Goal: Task Accomplishment & Management: Manage account settings

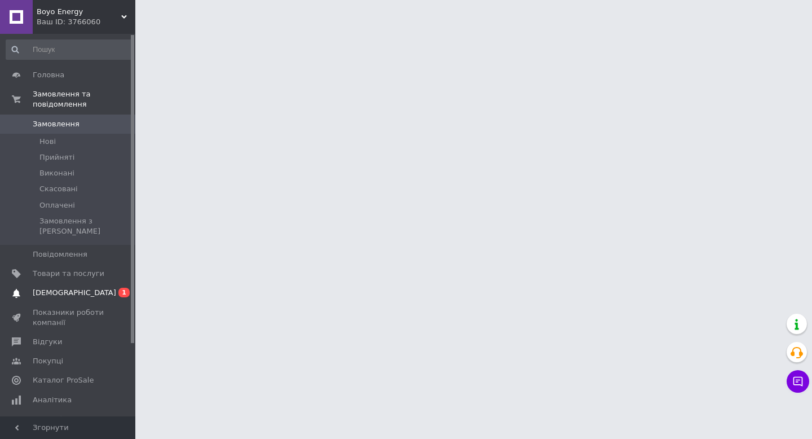
click at [68, 287] on span "[DEMOGRAPHIC_DATA]" at bounding box center [74, 292] width 83 height 10
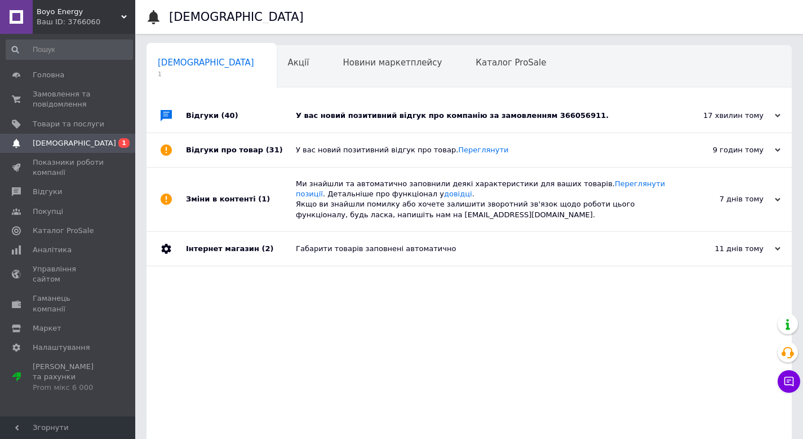
click at [535, 113] on div "У вас новий позитивний відгук про компанію за замовленням 366056911." at bounding box center [482, 115] width 372 height 10
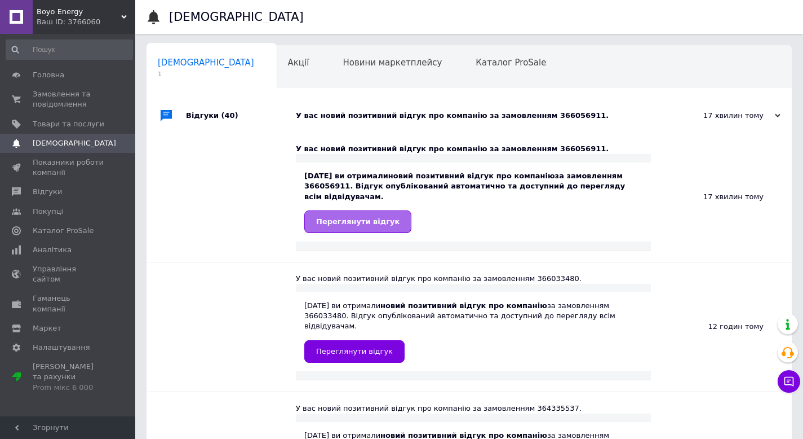
click at [374, 223] on span "Переглянути відгук" at bounding box center [357, 221] width 83 height 8
click at [47, 83] on link "Головна" at bounding box center [69, 74] width 139 height 19
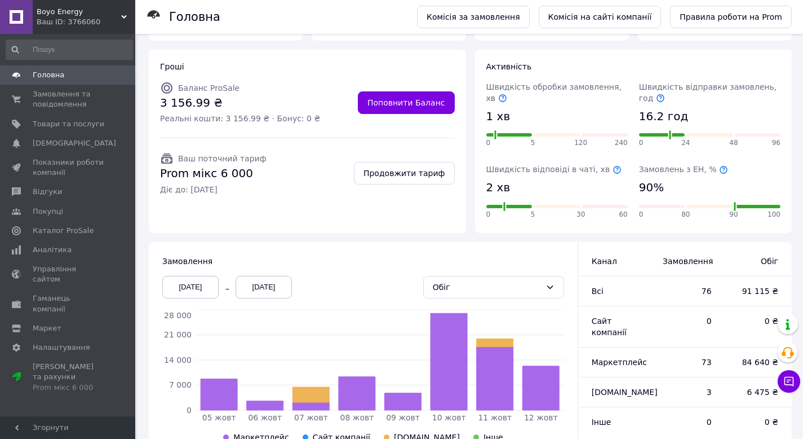
scroll to position [69, 0]
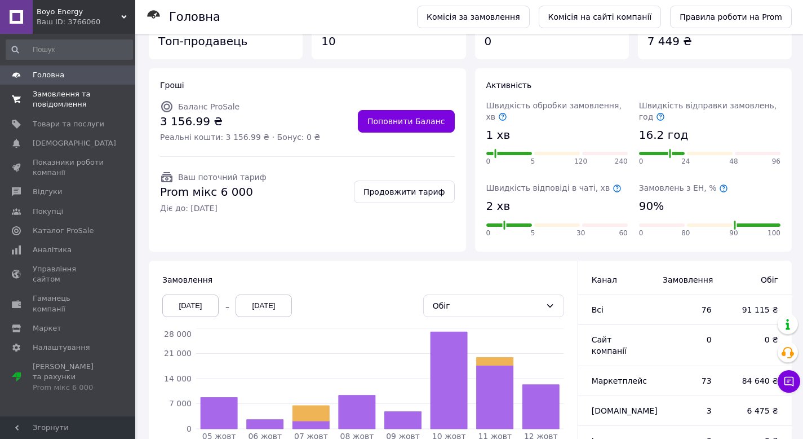
click at [76, 103] on span "Замовлення та повідомлення" at bounding box center [69, 99] width 72 height 20
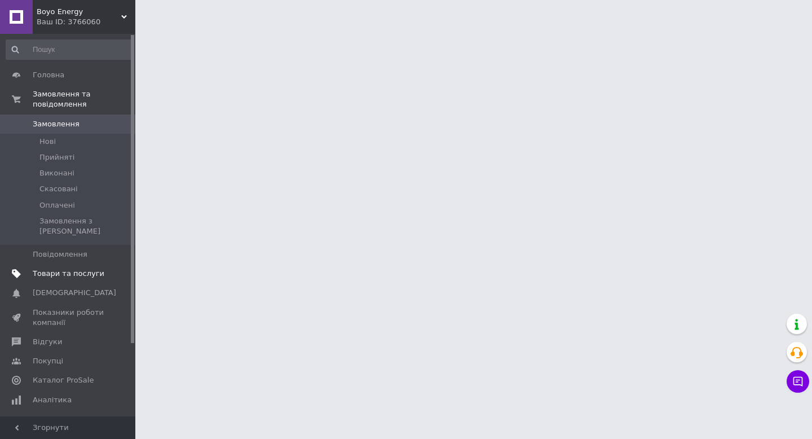
click at [64, 268] on span "Товари та послуги" at bounding box center [69, 273] width 72 height 10
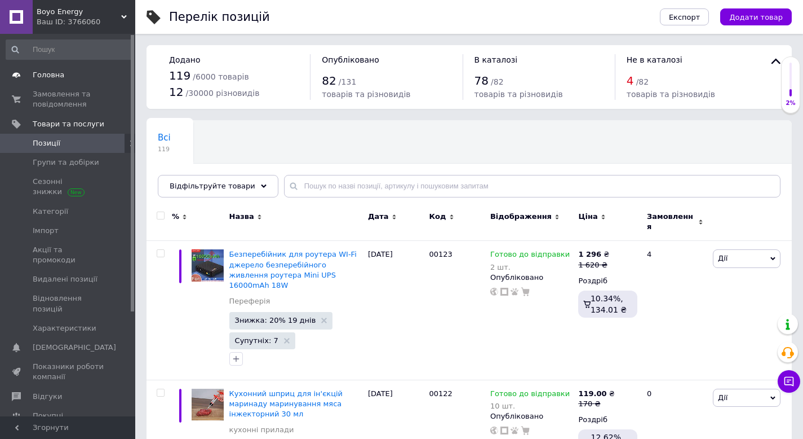
click at [51, 76] on span "Головна" at bounding box center [49, 75] width 32 height 10
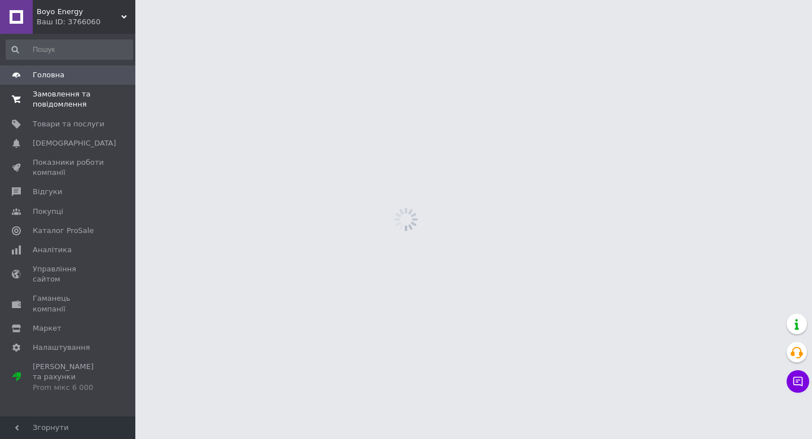
click at [54, 100] on span "Замовлення та повідомлення" at bounding box center [69, 99] width 72 height 20
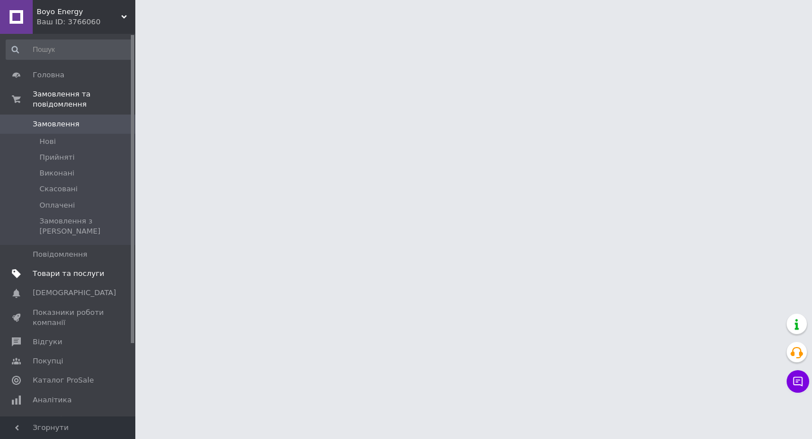
click at [65, 268] on span "Товари та послуги" at bounding box center [69, 273] width 72 height 10
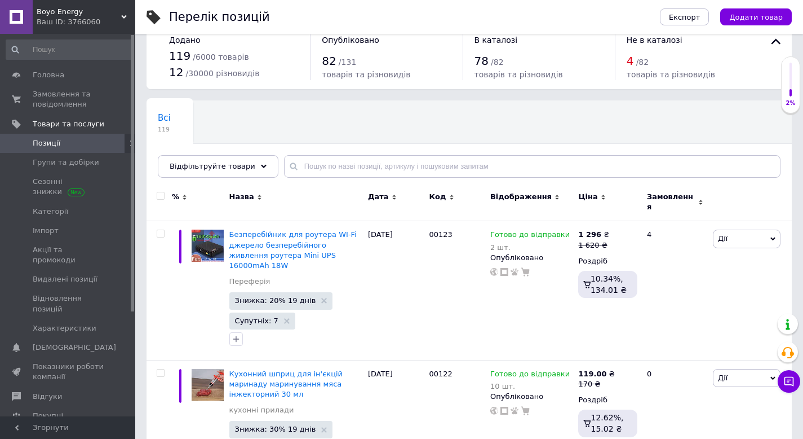
scroll to position [14, 0]
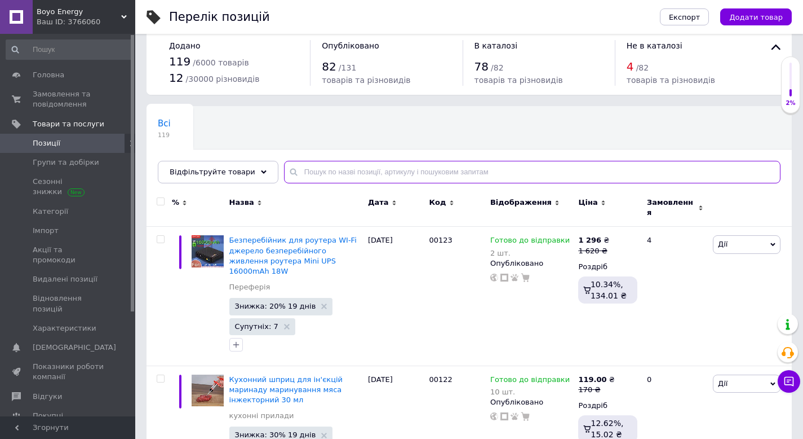
click at [323, 163] on input "text" at bounding box center [532, 172] width 497 height 23
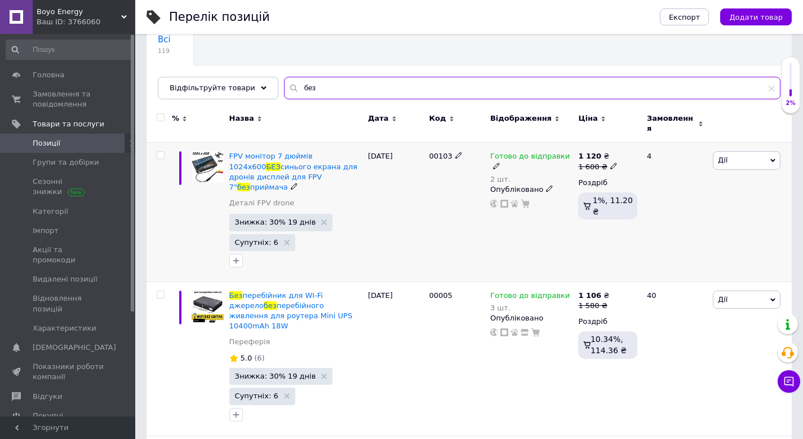
scroll to position [99, 0]
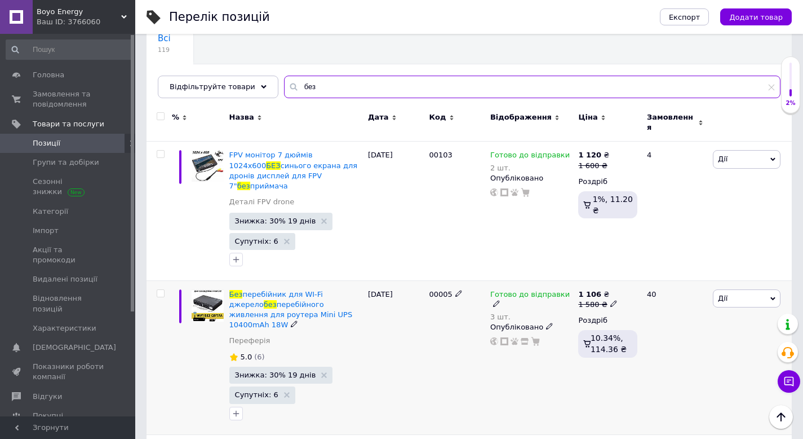
type input "без"
click at [613, 300] on icon at bounding box center [613, 303] width 7 height 7
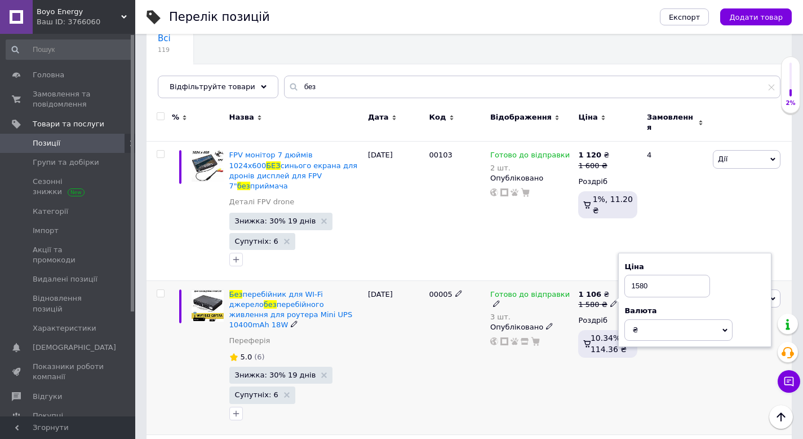
click at [644, 274] on input "1580" at bounding box center [668, 285] width 86 height 23
type input "1560"
click at [533, 343] on div "Готово до відправки 3 шт. Опубліковано" at bounding box center [532, 357] width 88 height 154
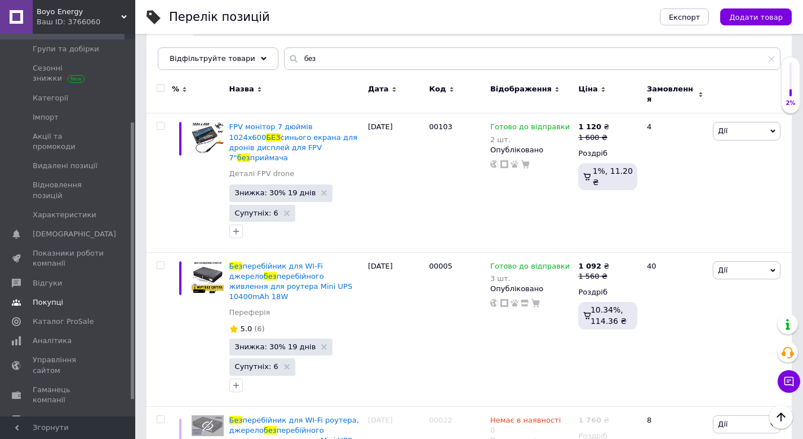
scroll to position [123, 0]
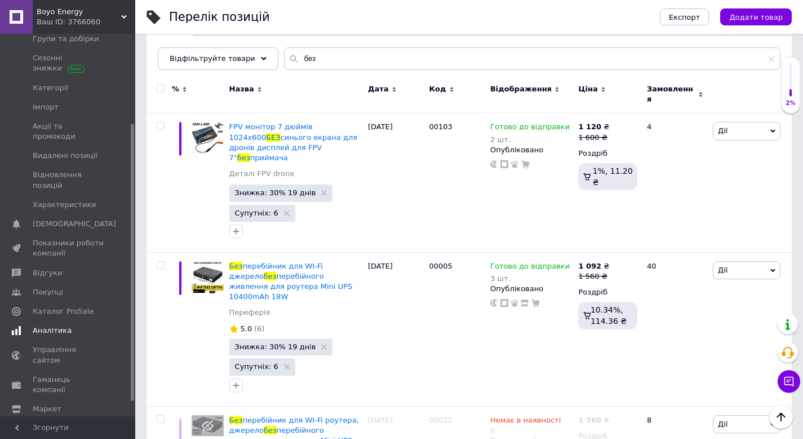
click at [56, 326] on link "Аналітика" at bounding box center [69, 330] width 139 height 19
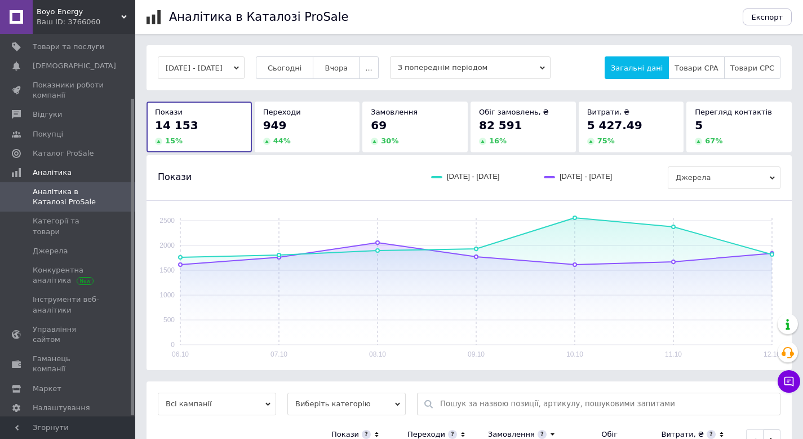
click at [301, 85] on div "06.10.2025 - 12.10.2025 Сьогодні Вчора ... З попереднім періодом Загальні дані …" at bounding box center [469, 67] width 645 height 45
click at [301, 72] on button "Сьогодні" at bounding box center [285, 67] width 58 height 23
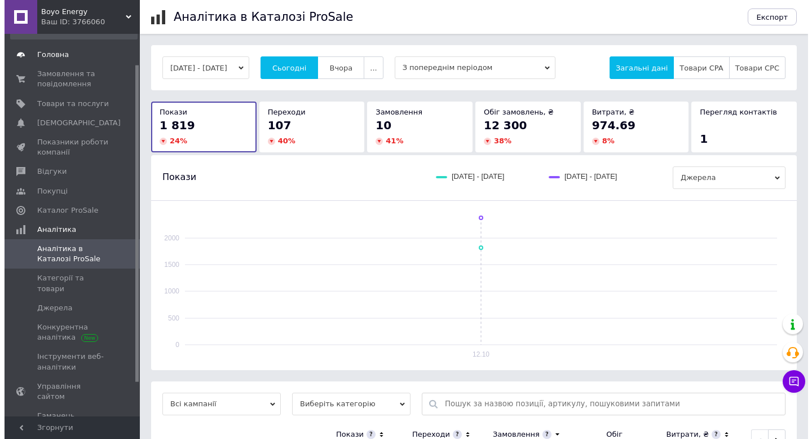
scroll to position [4, 0]
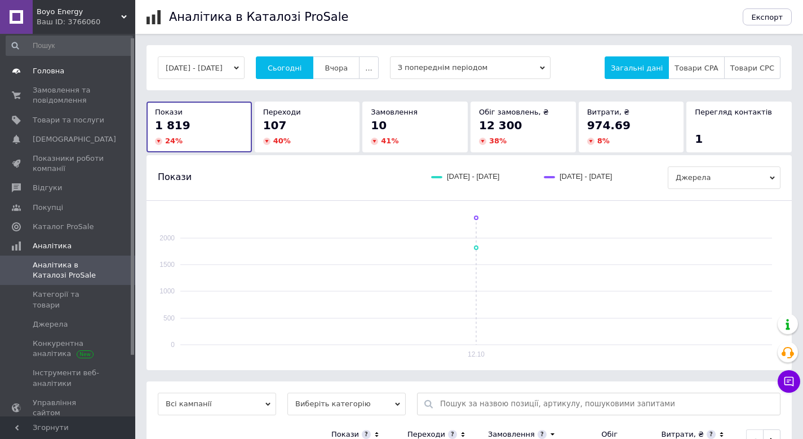
click at [57, 77] on link "Головна" at bounding box center [69, 70] width 139 height 19
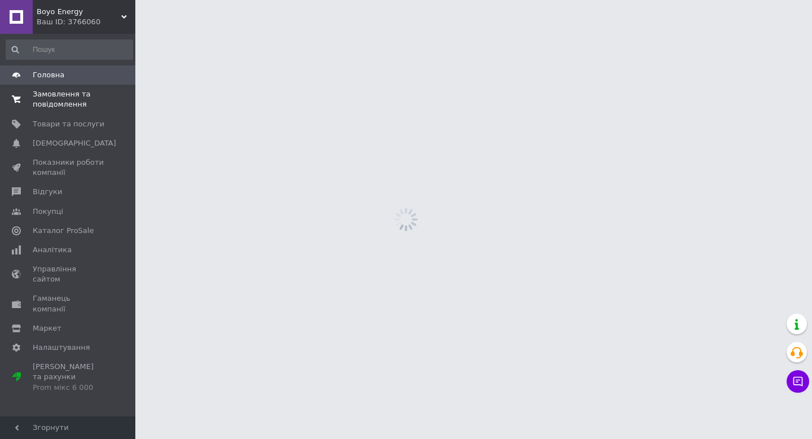
click at [61, 107] on span "Замовлення та повідомлення" at bounding box center [69, 99] width 72 height 20
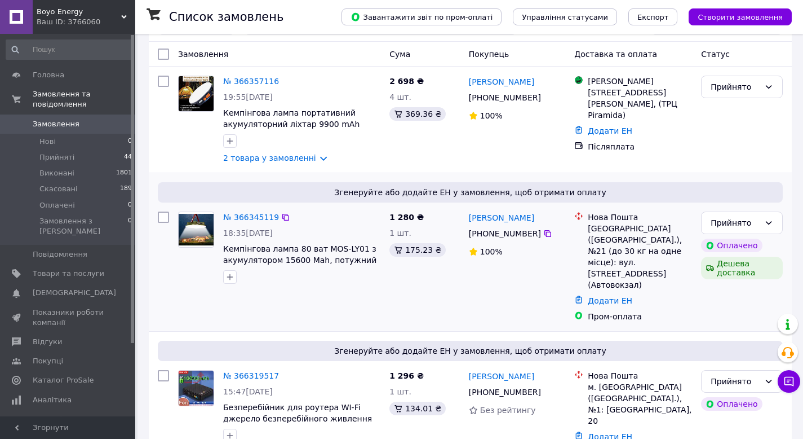
scroll to position [77, 0]
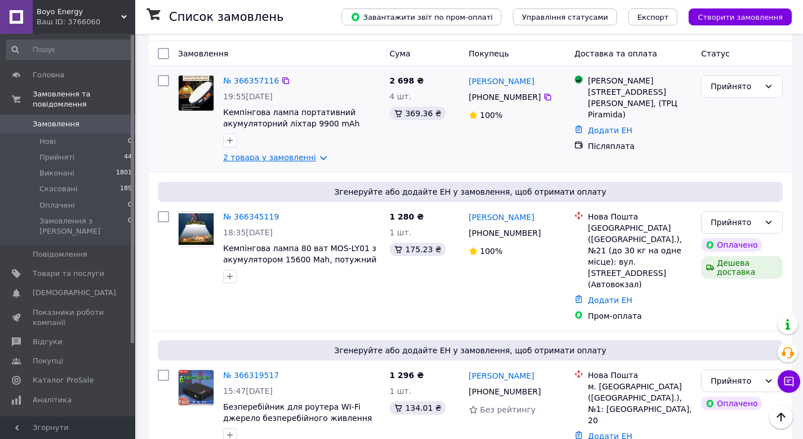
click at [313, 158] on link "2 товара у замовленні" at bounding box center [269, 157] width 93 height 9
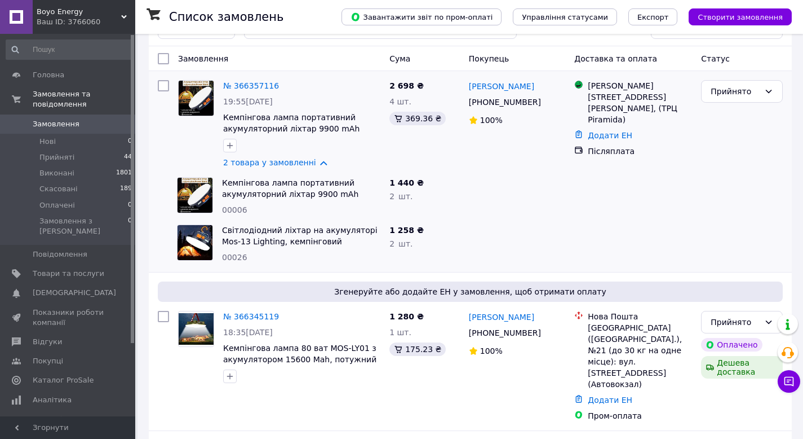
scroll to position [75, 0]
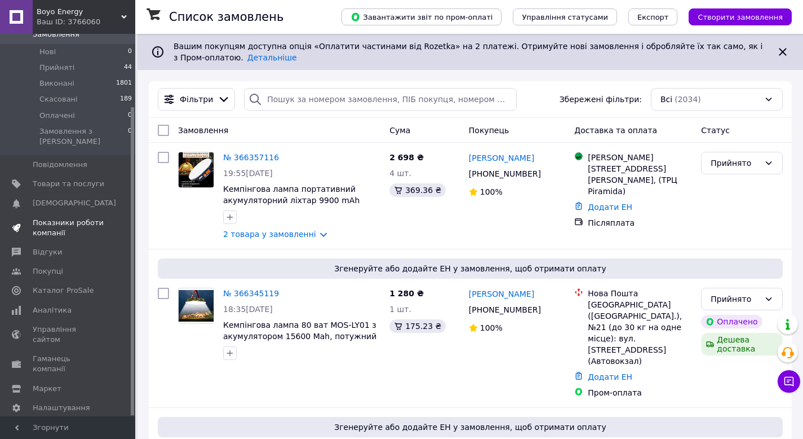
click at [59, 223] on span "Показники роботи компанії" at bounding box center [69, 228] width 72 height 20
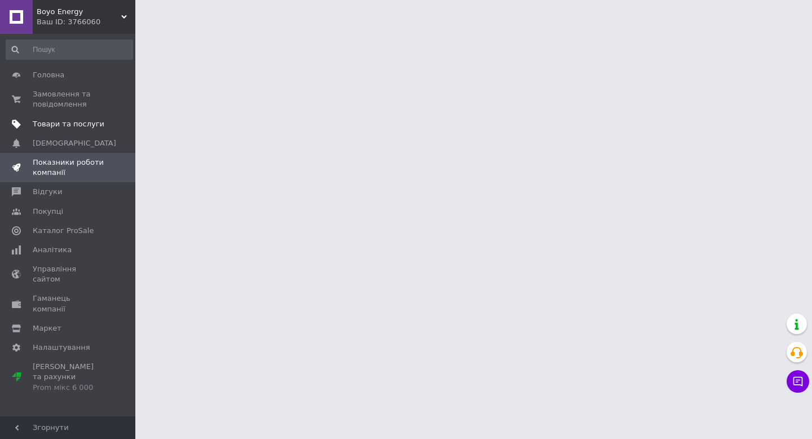
click at [61, 126] on span "Товари та послуги" at bounding box center [69, 124] width 72 height 10
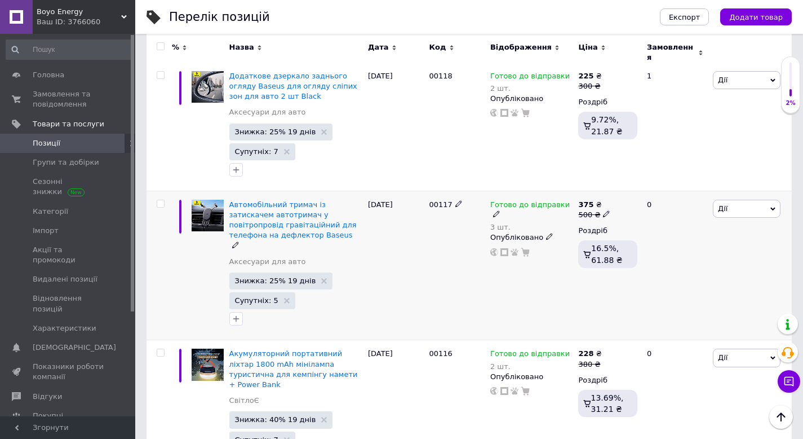
scroll to position [840, 0]
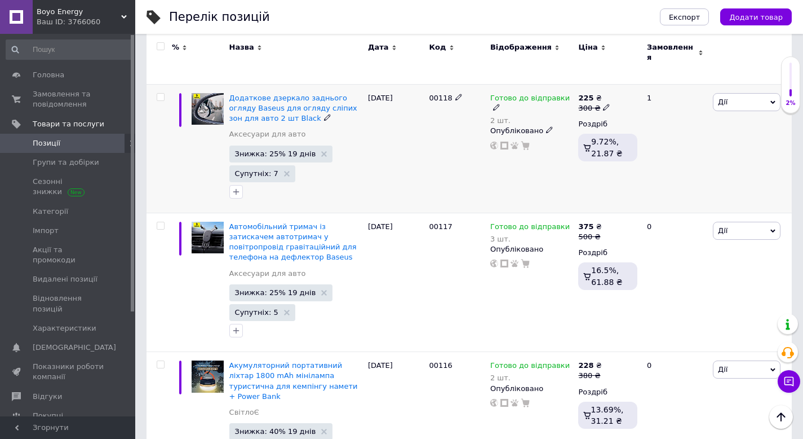
click at [520, 116] on div "2 шт." at bounding box center [531, 120] width 82 height 8
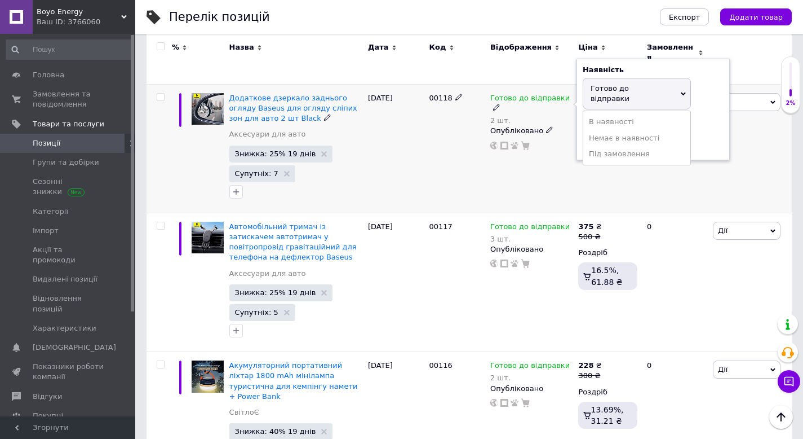
click at [715, 121] on div "Залишки 2 шт." at bounding box center [653, 136] width 141 height 36
drag, startPoint x: 613, startPoint y: 118, endPoint x: 571, endPoint y: 118, distance: 42.3
click at [571, 118] on div "Готово до відправки 2 шт. Наявність [PERSON_NAME] до відправки В наявності Нема…" at bounding box center [531, 121] width 82 height 57
type input "5"
click at [526, 158] on div "Готово до відправки 2 шт. Наявність [PERSON_NAME] до відправки В наявності Нема…" at bounding box center [532, 148] width 88 height 129
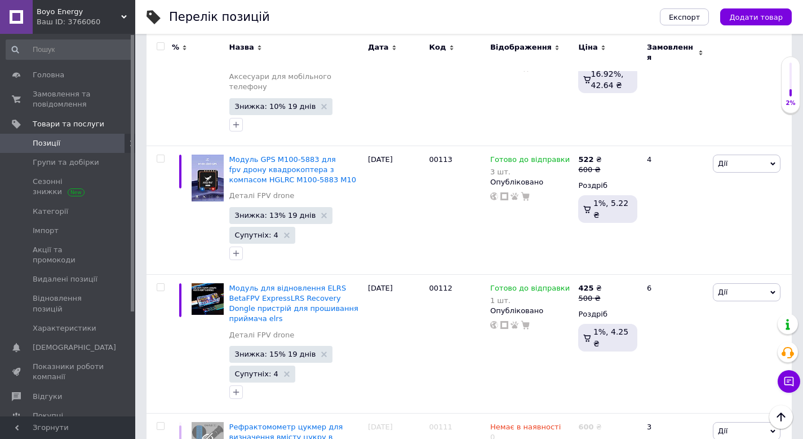
scroll to position [1433, 0]
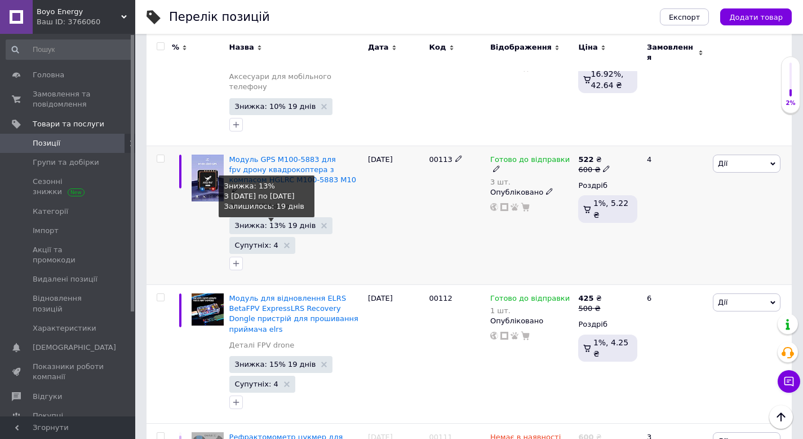
click at [265, 222] on span "Знижка: 13% 19 днів" at bounding box center [275, 225] width 81 height 7
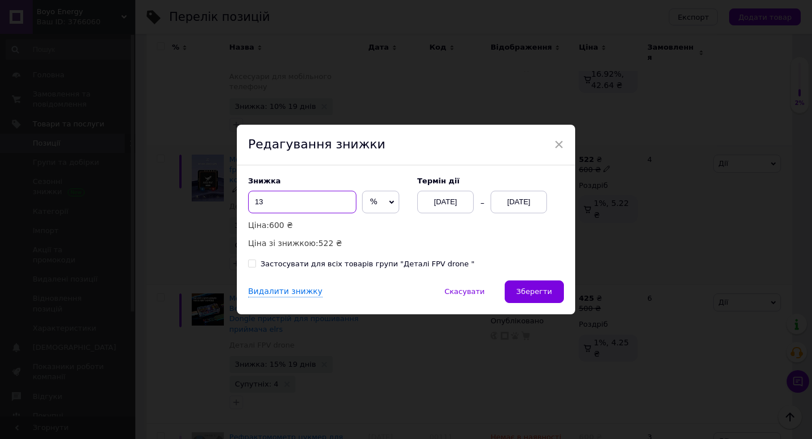
drag, startPoint x: 268, startPoint y: 201, endPoint x: 257, endPoint y: 200, distance: 11.3
click at [257, 200] on input "13" at bounding box center [302, 202] width 108 height 23
drag, startPoint x: 277, startPoint y: 201, endPoint x: 256, endPoint y: 198, distance: 21.6
click at [256, 198] on input "15" at bounding box center [302, 202] width 108 height 23
drag, startPoint x: 263, startPoint y: 200, endPoint x: 256, endPoint y: 200, distance: 7.3
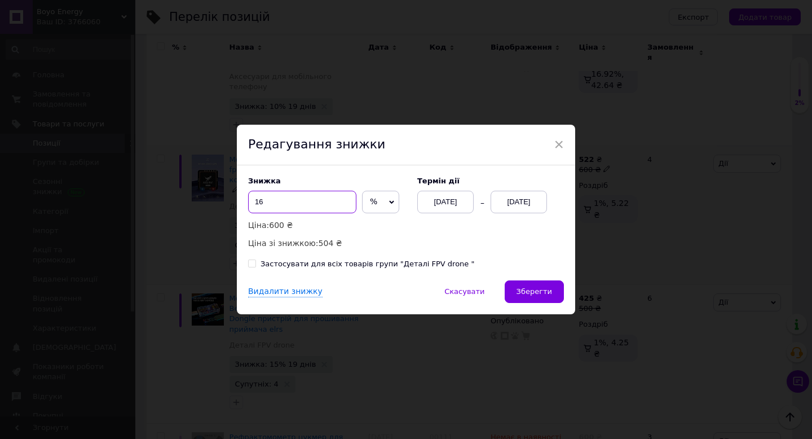
click at [256, 200] on input "16" at bounding box center [302, 202] width 108 height 23
type input "17"
click at [537, 297] on button "Зберегти" at bounding box center [533, 291] width 59 height 23
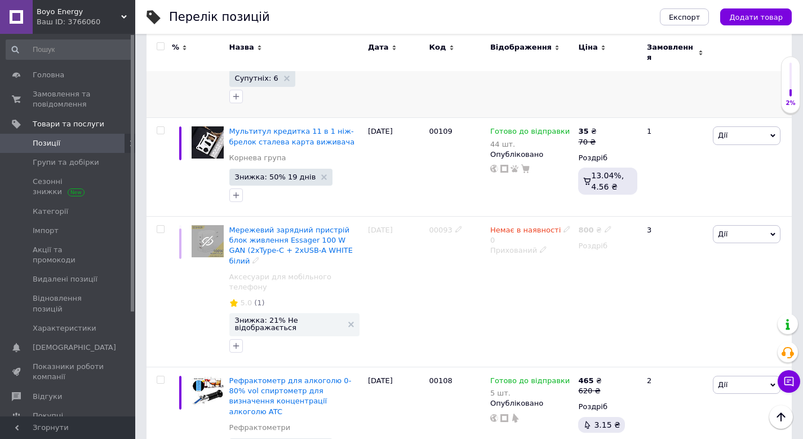
scroll to position [2207, 0]
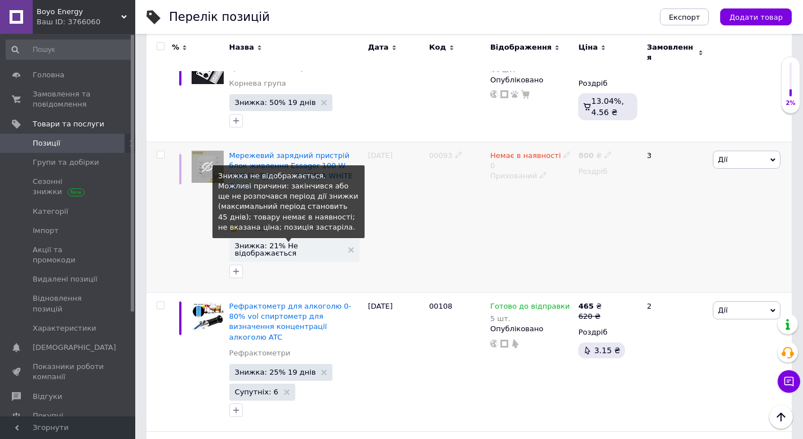
click at [319, 242] on span "Знижка: 21% Не відображається" at bounding box center [289, 249] width 108 height 15
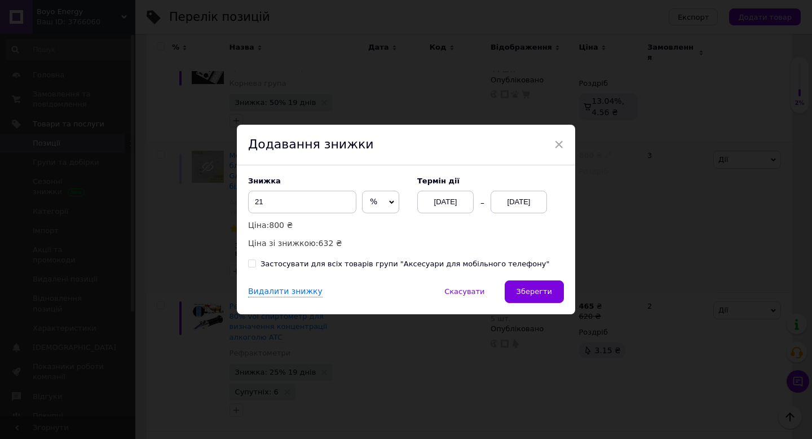
click at [510, 193] on div "[DATE]" at bounding box center [518, 202] width 56 height 23
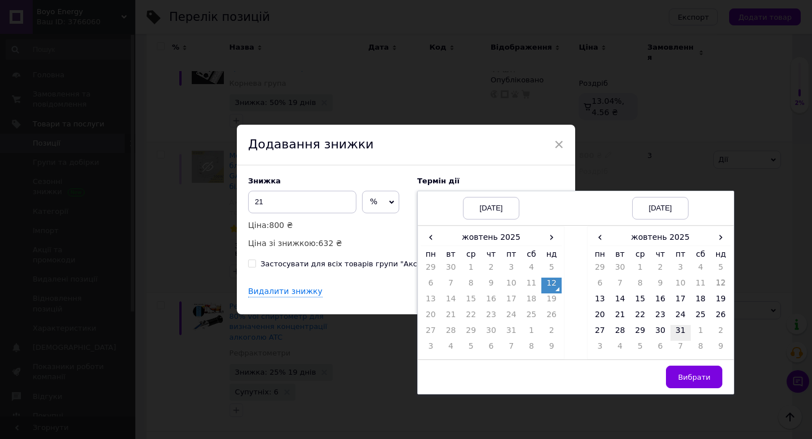
click at [674, 329] on td "31" at bounding box center [680, 333] width 20 height 16
click at [703, 380] on span "Вибрати" at bounding box center [694, 377] width 33 height 8
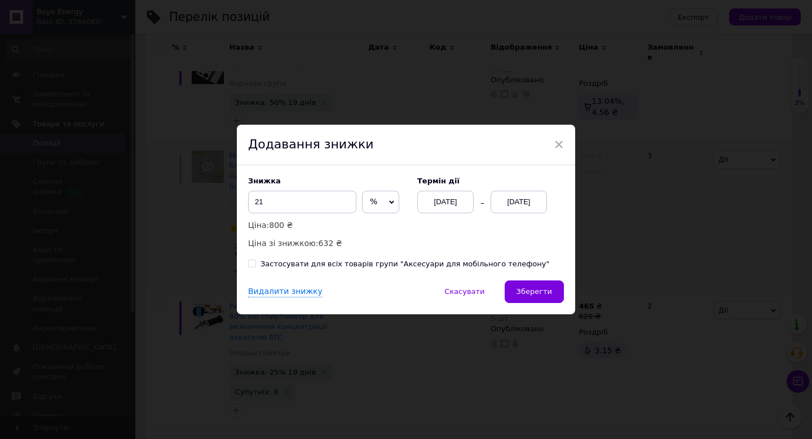
click at [541, 291] on span "Зберегти" at bounding box center [534, 291] width 36 height 8
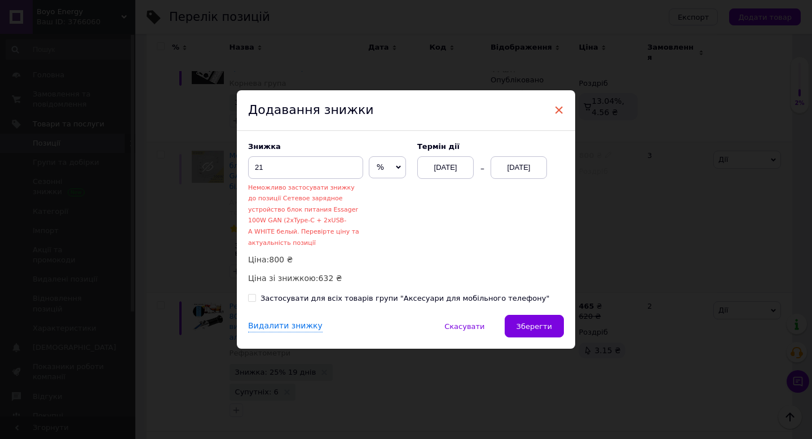
click at [557, 108] on span "×" at bounding box center [558, 109] width 10 height 19
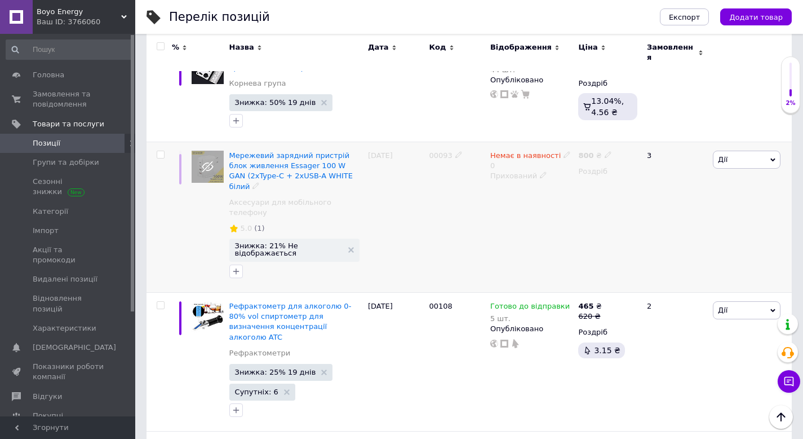
click at [569, 150] on div "Немає в наявності 0" at bounding box center [531, 160] width 82 height 20
click at [564, 151] on icon at bounding box center [567, 154] width 7 height 7
click at [601, 193] on li "Готово до відправки" at bounding box center [630, 201] width 107 height 16
drag, startPoint x: 601, startPoint y: 125, endPoint x: 581, endPoint y: 125, distance: 20.9
click at [581, 188] on input "0" at bounding box center [620, 199] width 86 height 23
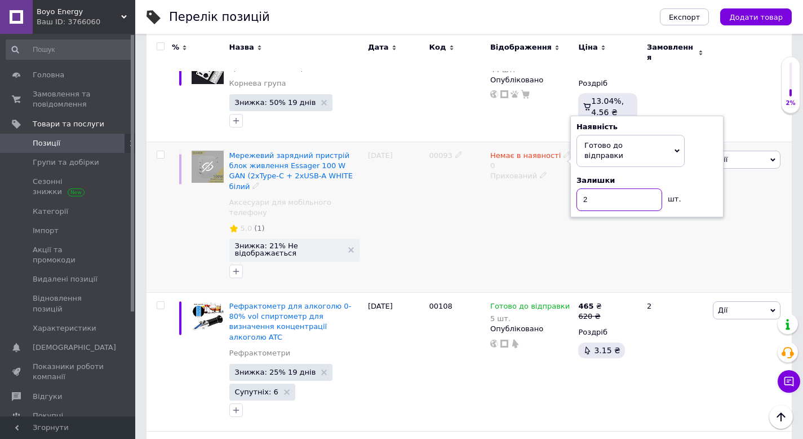
type input "2"
click at [547, 159] on div "Немає в наявності 0 Наявність [PERSON_NAME] до відправки В наявності Немає в на…" at bounding box center [532, 217] width 88 height 150
click at [540, 184] on icon at bounding box center [543, 187] width 7 height 7
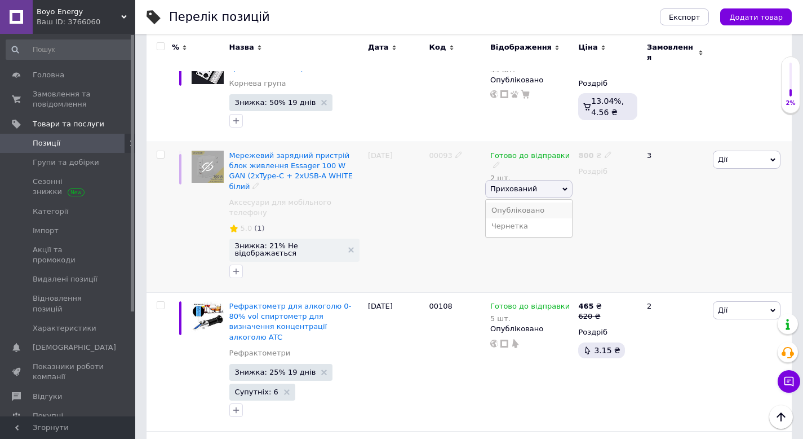
click at [515, 202] on li "Опубліковано" at bounding box center [529, 210] width 86 height 16
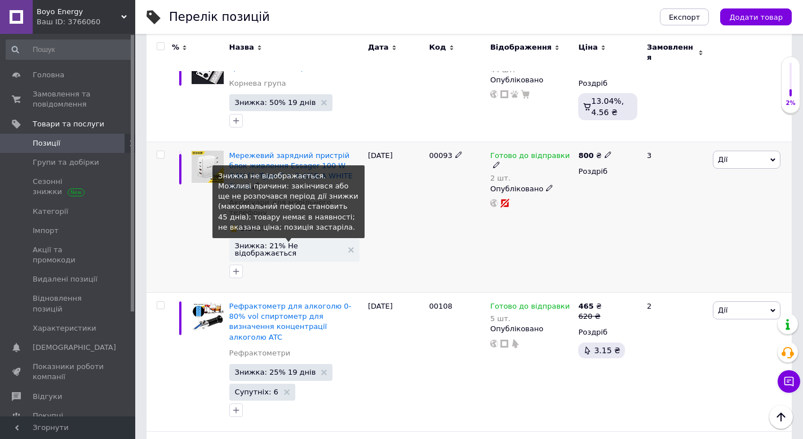
click at [289, 242] on span "Знижка: 21% Не відображається" at bounding box center [289, 249] width 108 height 15
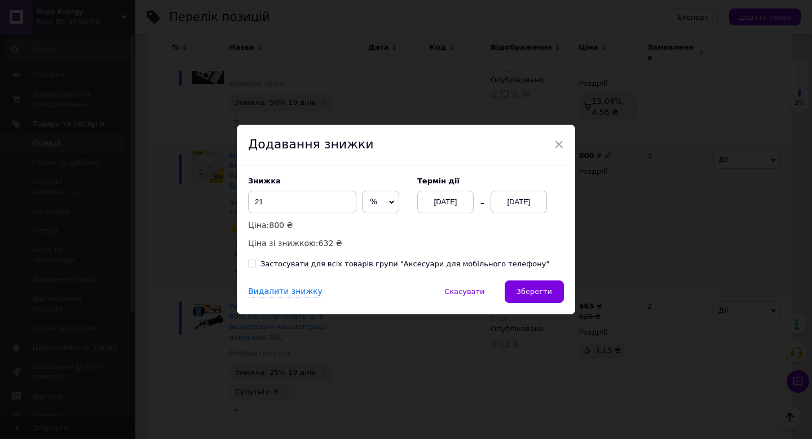
click at [529, 205] on div "[DATE]" at bounding box center [518, 202] width 56 height 23
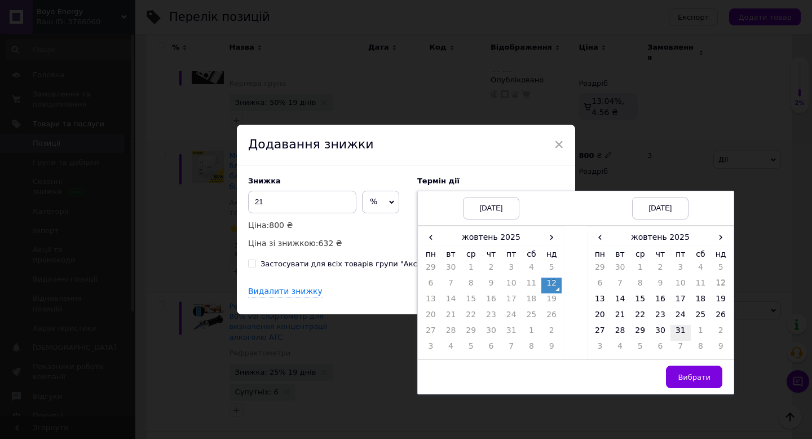
click at [684, 339] on td "31" at bounding box center [680, 333] width 20 height 16
click at [695, 377] on span "Вибрати" at bounding box center [694, 377] width 33 height 8
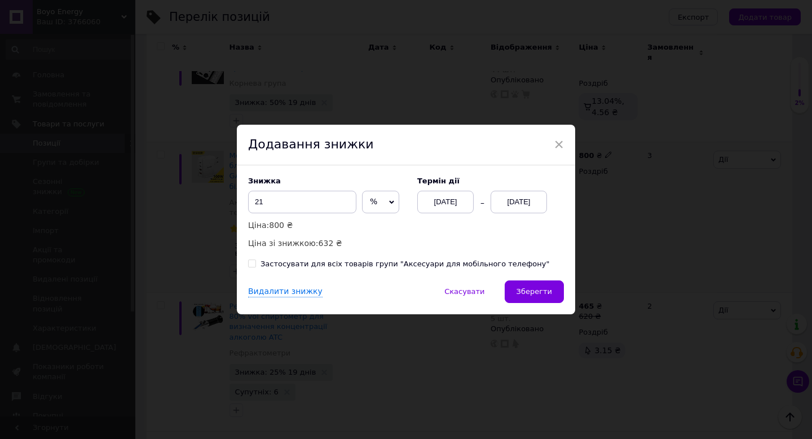
click at [544, 293] on span "Зберегти" at bounding box center [534, 291] width 36 height 8
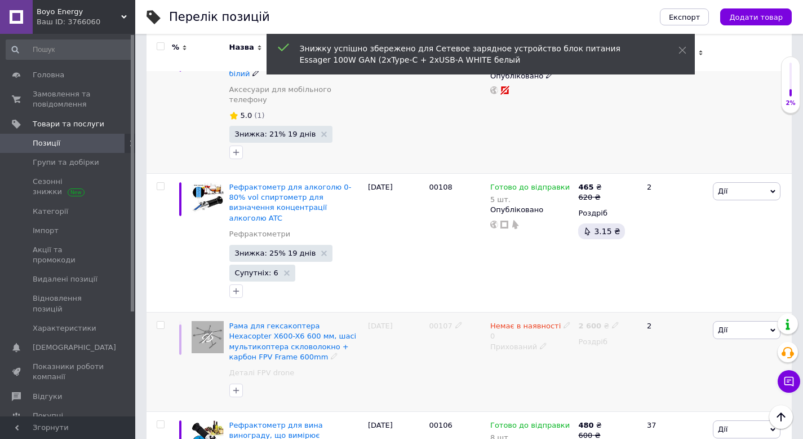
scroll to position [2393, 0]
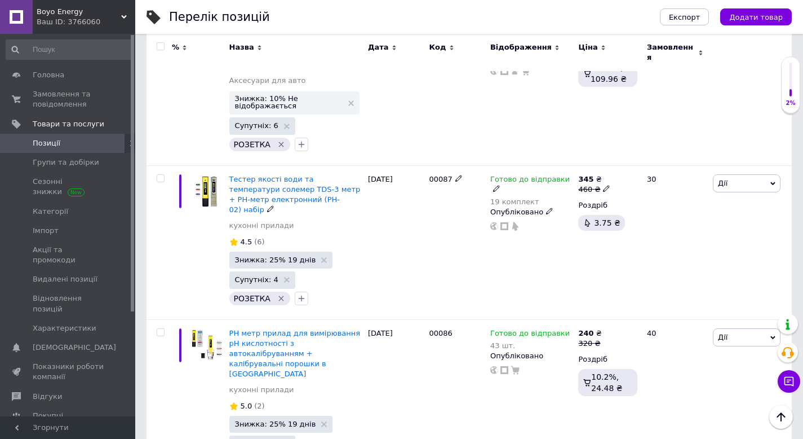
scroll to position [2487, 0]
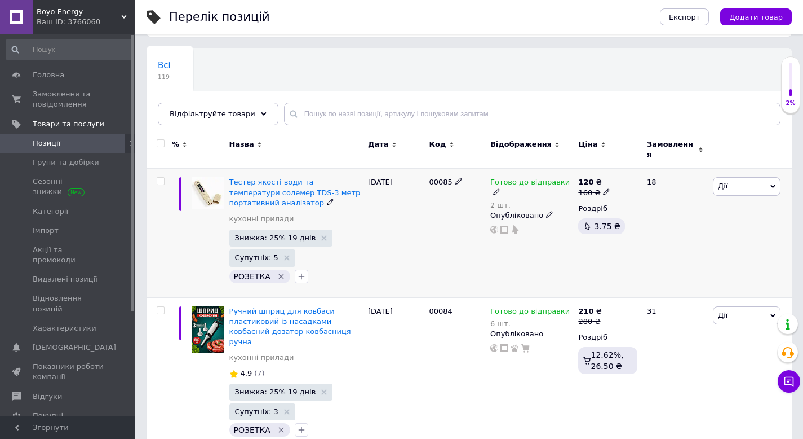
scroll to position [79, 0]
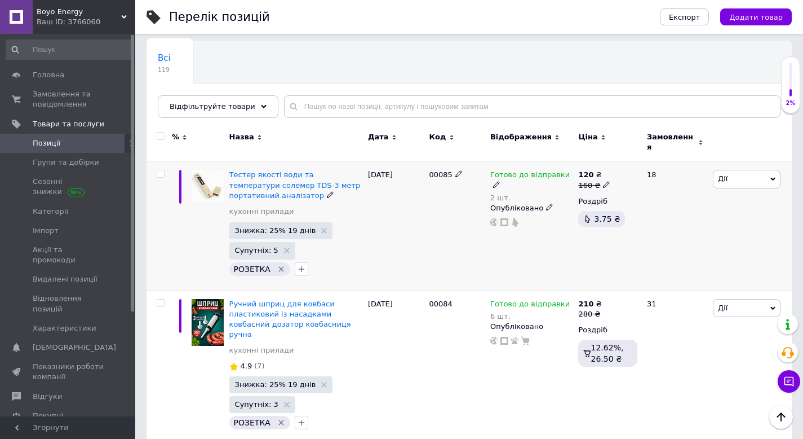
click at [512, 193] on div "2 шт." at bounding box center [531, 197] width 82 height 8
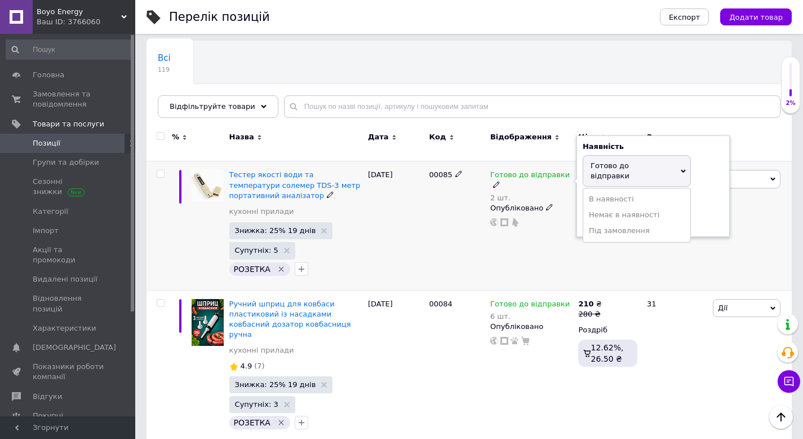
click at [698, 195] on div "Залишки 2 шт." at bounding box center [653, 213] width 141 height 36
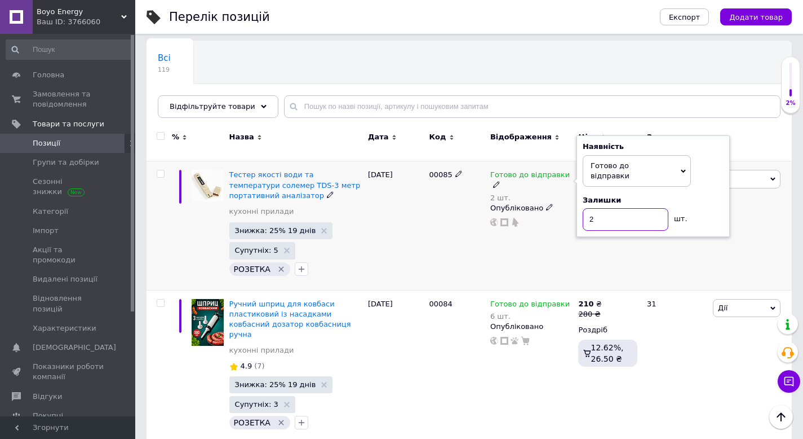
click at [645, 208] on input "2" at bounding box center [626, 219] width 86 height 23
type input "20"
click at [499, 258] on div "Готово до відправки 2 шт. Наявність [PERSON_NAME] до відправки В наявності Нема…" at bounding box center [532, 225] width 88 height 129
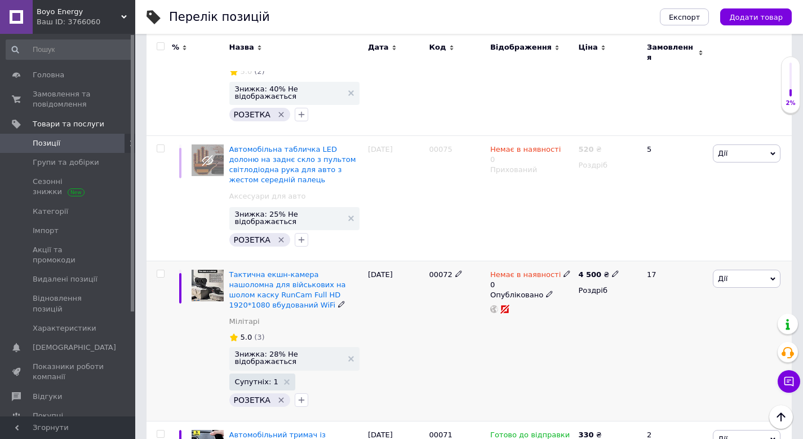
scroll to position [1569, 0]
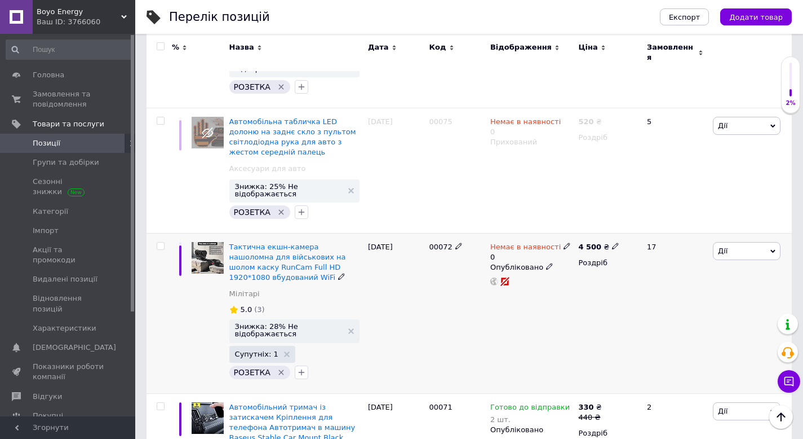
click at [547, 262] on div "Опубліковано" at bounding box center [531, 267] width 82 height 10
click at [530, 281] on li "Прихований" at bounding box center [529, 289] width 86 height 16
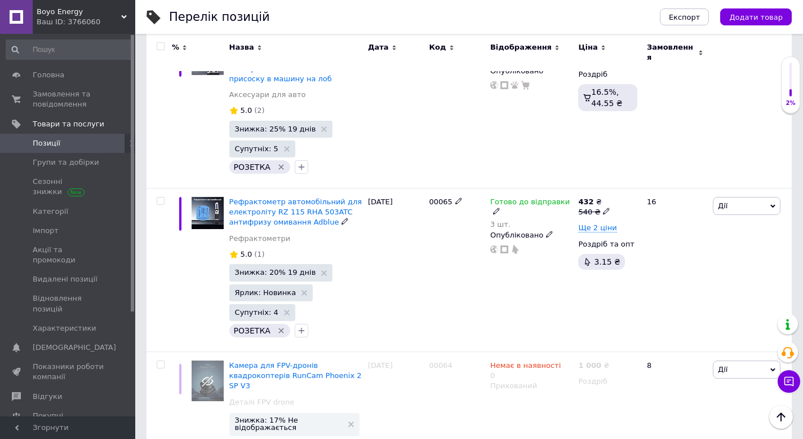
scroll to position [2589, 0]
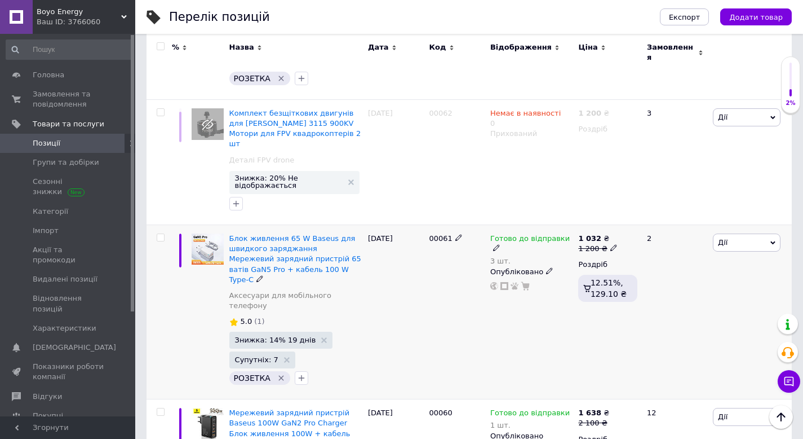
scroll to position [292, 0]
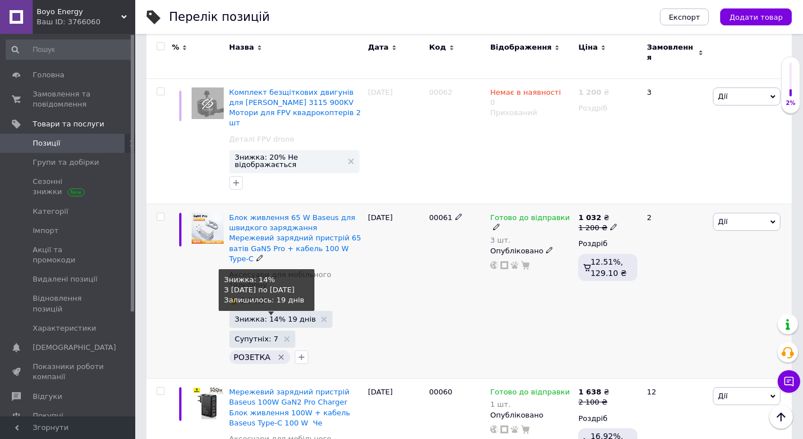
click at [289, 311] on span "Знижка: 14% 19 днів Знижка: 14% З [DATE] по [DATE] Залишилось: 19 днів" at bounding box center [281, 319] width 104 height 17
click at [247, 315] on span "Знижка: 14% 19 днів" at bounding box center [275, 318] width 81 height 7
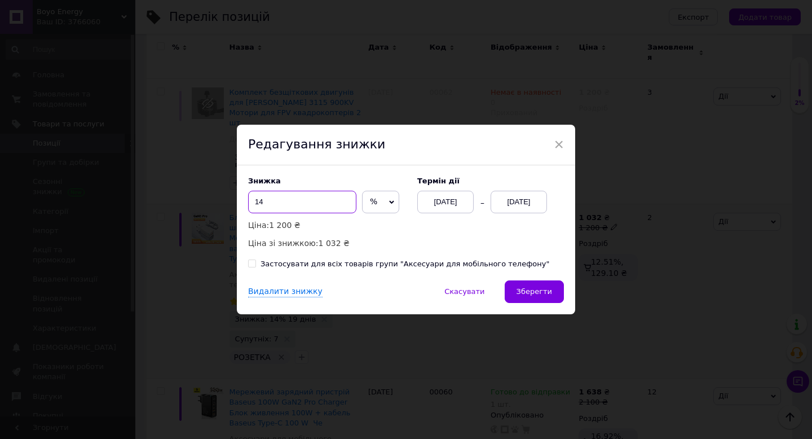
click at [296, 204] on input "14" at bounding box center [302, 202] width 108 height 23
click at [311, 203] on input "15" at bounding box center [302, 202] width 108 height 23
type input "17"
click at [544, 291] on span "Зберегти" at bounding box center [534, 291] width 36 height 8
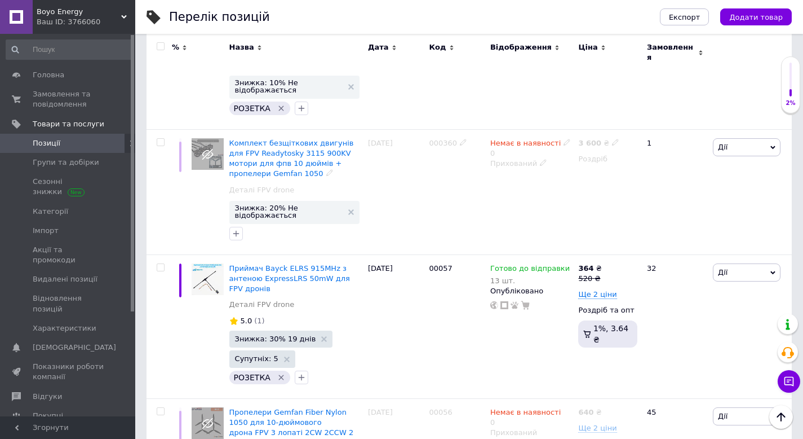
scroll to position [988, 0]
click at [602, 290] on span "Ще 2 ціни" at bounding box center [597, 294] width 38 height 9
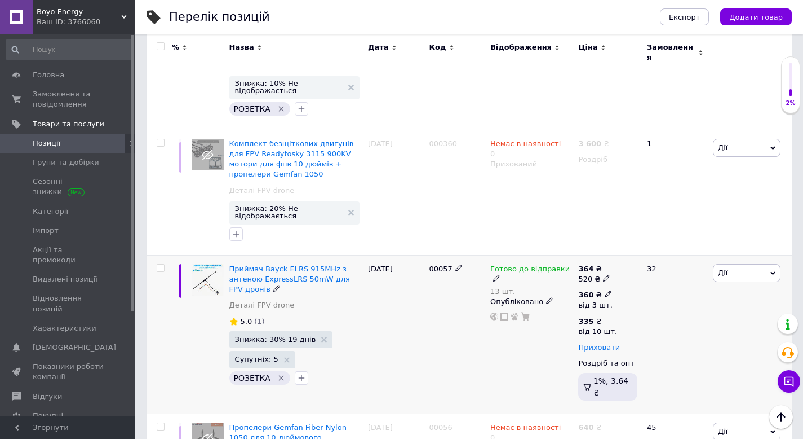
click at [608, 290] on icon at bounding box center [608, 293] width 7 height 7
click at [643, 259] on input "360" at bounding box center [681, 270] width 108 height 23
type input "350"
click at [528, 272] on div "Готово до відправки 13 шт. Опубліковано" at bounding box center [532, 334] width 88 height 158
click at [603, 274] on icon at bounding box center [606, 277] width 7 height 7
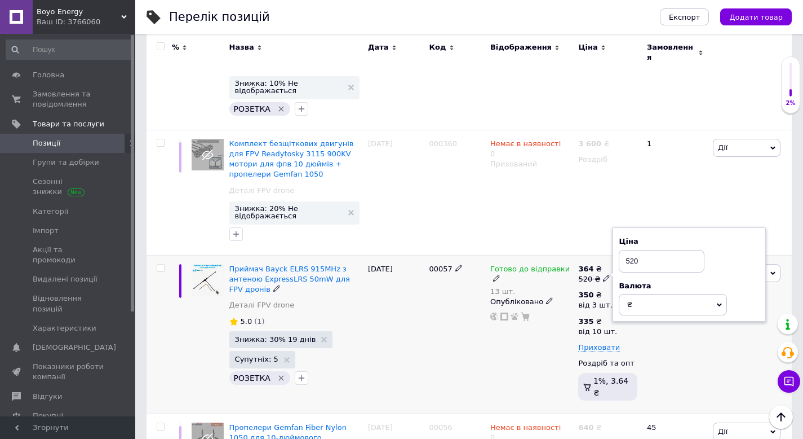
drag, startPoint x: 643, startPoint y: 190, endPoint x: 635, endPoint y: 192, distance: 8.1
click at [631, 250] on input "520" at bounding box center [662, 261] width 86 height 23
type input "500"
click at [478, 305] on div "00057" at bounding box center [456, 334] width 61 height 158
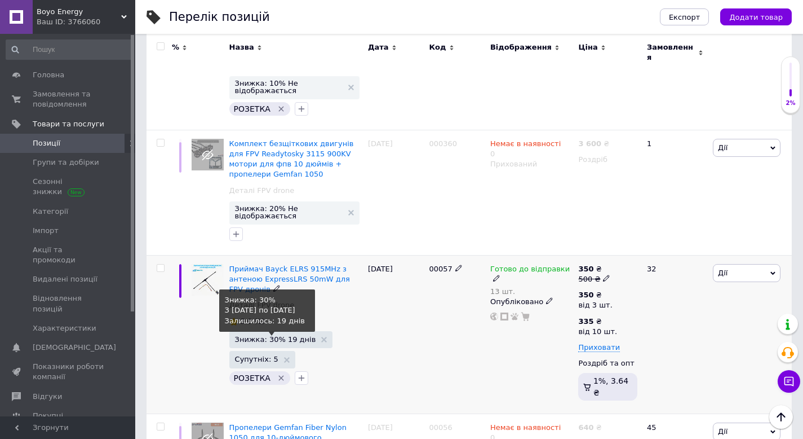
click at [273, 335] on span "Знижка: 30% 19 днів" at bounding box center [275, 338] width 81 height 7
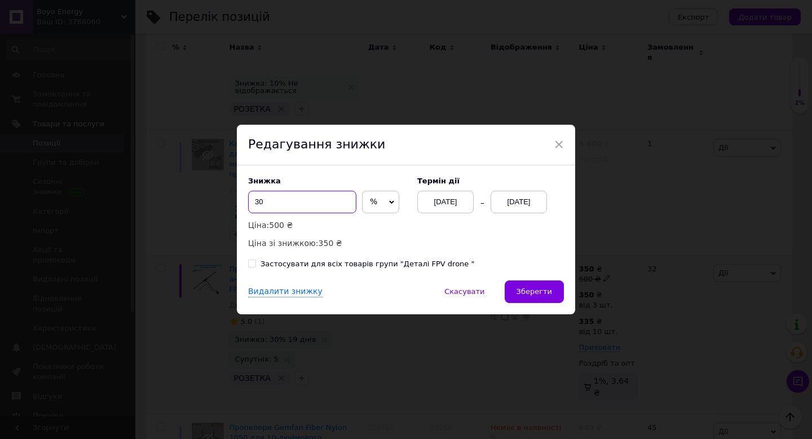
drag, startPoint x: 263, startPoint y: 205, endPoint x: 245, endPoint y: 202, distance: 18.3
click at [245, 202] on div "Знижка 30 % ₴ Ціна: 500 ₴ Ціна зі знижкою: 350 ₴ Термін дії [DATE] [DATE] Засто…" at bounding box center [406, 222] width 338 height 115
type input "29"
click at [550, 282] on button "Зберегти" at bounding box center [533, 291] width 59 height 23
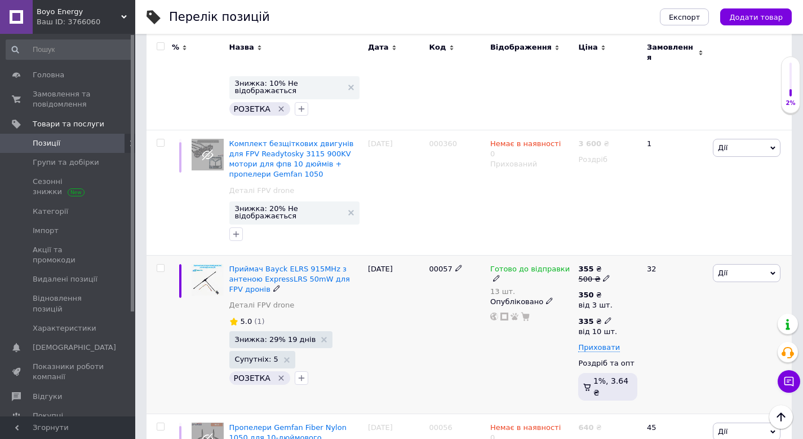
click at [608, 317] on use at bounding box center [608, 320] width 6 height 6
click at [644, 285] on input "335" at bounding box center [685, 296] width 108 height 23
drag, startPoint x: 649, startPoint y: 226, endPoint x: 643, endPoint y: 224, distance: 7.0
click at [643, 285] on input "335" at bounding box center [685, 296] width 108 height 23
type input "340"
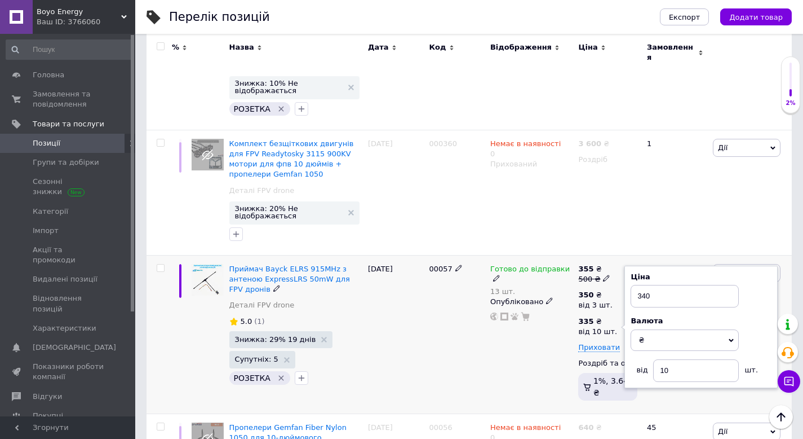
click at [501, 289] on div "Готово до відправки 13 шт. Опубліковано" at bounding box center [532, 334] width 88 height 158
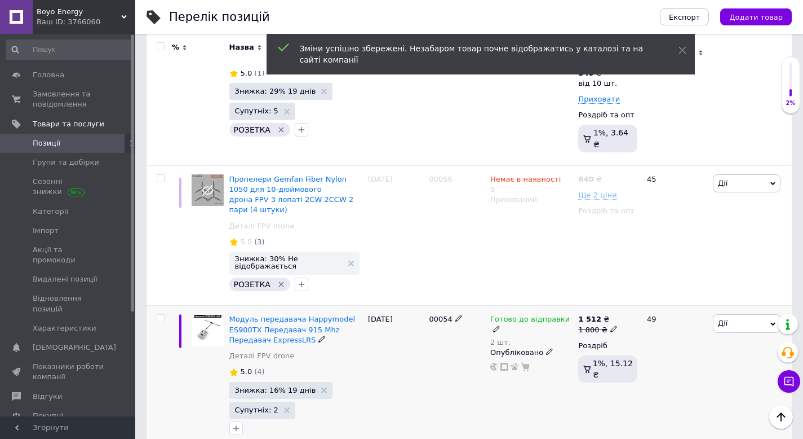
scroll to position [1239, 0]
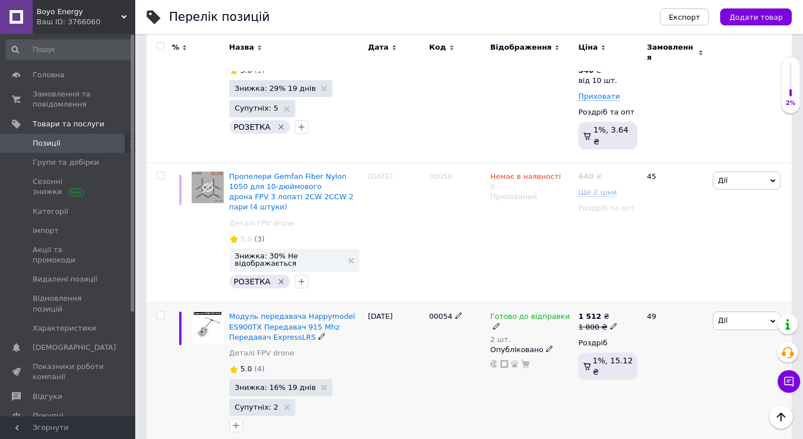
click at [513, 335] on div "2 шт." at bounding box center [531, 339] width 82 height 8
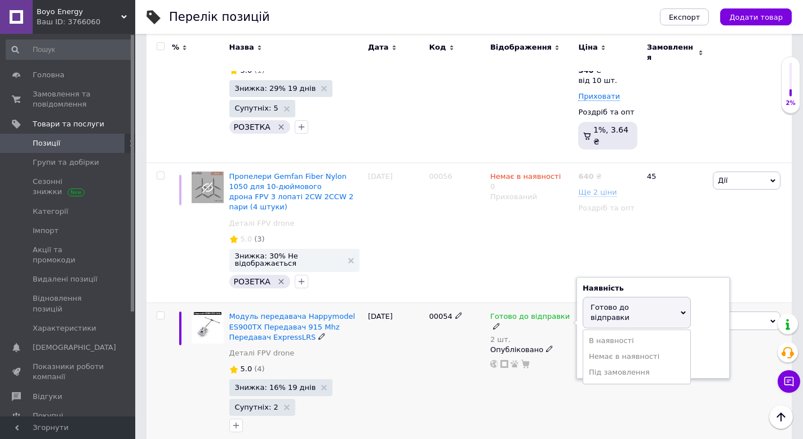
click at [712, 336] on div "Залишки" at bounding box center [653, 341] width 141 height 10
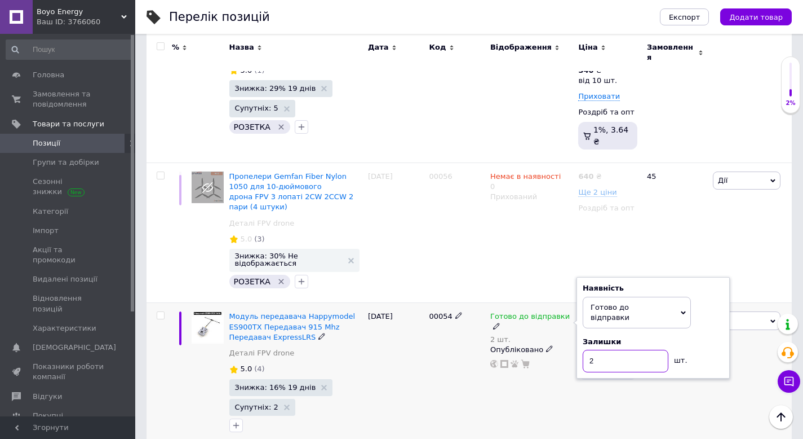
click at [589, 349] on input "2" at bounding box center [626, 360] width 86 height 23
drag, startPoint x: 600, startPoint y: 270, endPoint x: 582, endPoint y: 272, distance: 17.6
click at [583, 349] on input "2" at bounding box center [626, 360] width 86 height 23
type input "1"
click at [503, 303] on div "Готово до відправки 2 шт. Наявність [PERSON_NAME] до відправки В наявності Нема…" at bounding box center [532, 375] width 88 height 144
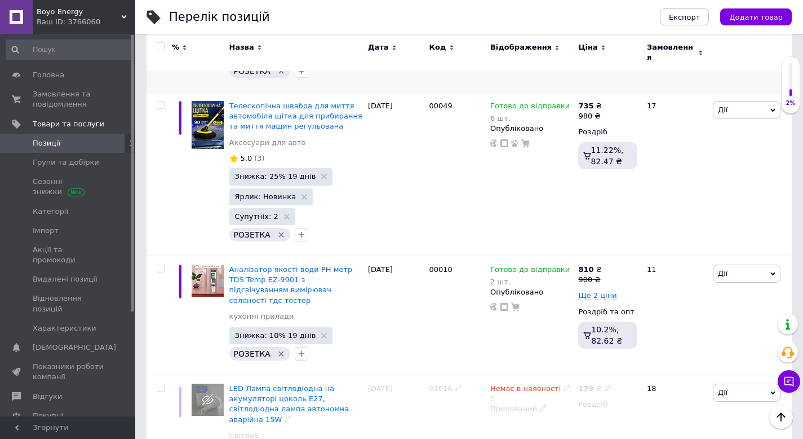
scroll to position [2536, 0]
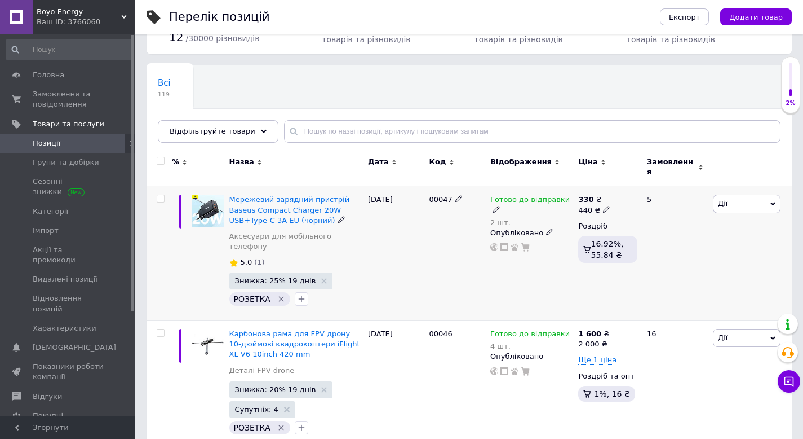
scroll to position [117, 0]
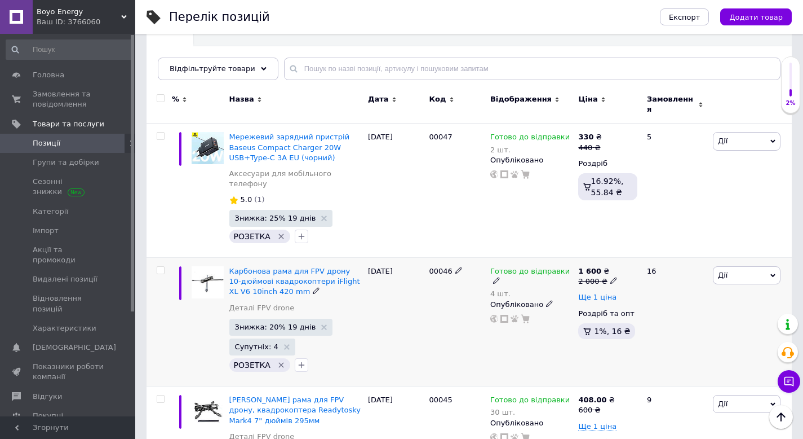
click at [592, 293] on span "Ще 1 ціна" at bounding box center [597, 297] width 38 height 9
click at [523, 289] on div "4 шт." at bounding box center [531, 293] width 82 height 8
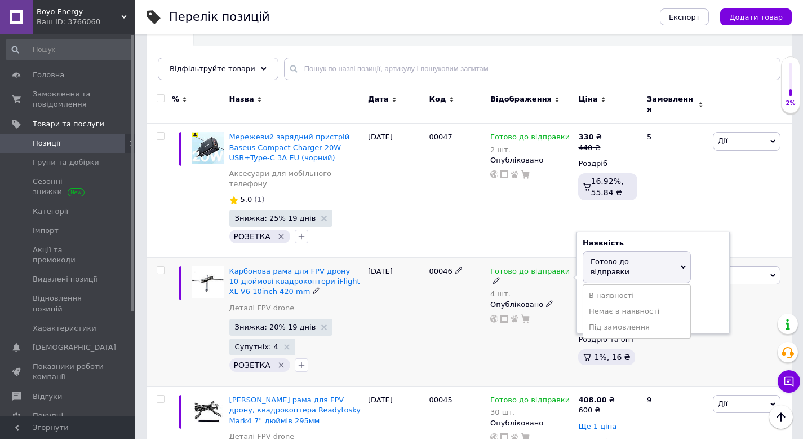
click at [712, 262] on div "Наявність [PERSON_NAME] до відправки В наявності Немає в наявності Під замовлен…" at bounding box center [653, 282] width 141 height 89
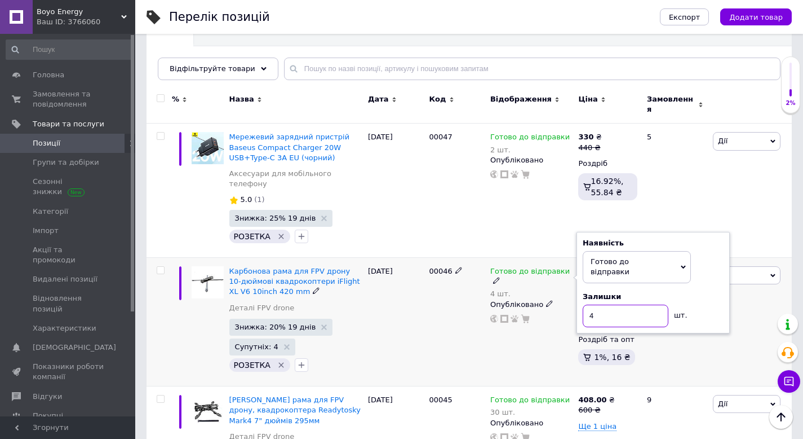
click at [597, 304] on input "4" at bounding box center [626, 315] width 86 height 23
drag, startPoint x: 599, startPoint y: 287, endPoint x: 577, endPoint y: 287, distance: 21.4
click at [577, 287] on div "Наявність [PERSON_NAME] до відправки В наявності Немає в наявності Під замовлен…" at bounding box center [653, 282] width 153 height 101
type input "15"
click at [550, 313] on div "Готово до відправки 4 шт. Наявність [PERSON_NAME] до відправки В наявності Нема…" at bounding box center [532, 322] width 88 height 129
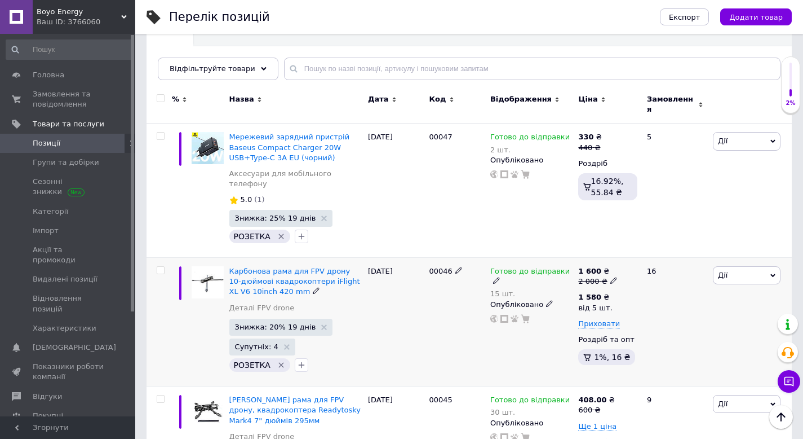
click at [533, 289] on div "15 шт." at bounding box center [531, 293] width 82 height 8
click at [707, 291] on div "Залишки 15 шт." at bounding box center [653, 309] width 141 height 36
drag, startPoint x: 606, startPoint y: 285, endPoint x: 562, endPoint y: 288, distance: 44.6
click at [562, 288] on div "Готово до відправки 15 шт. Наявність [PERSON_NAME] до відправки В наявності Нем…" at bounding box center [531, 294] width 82 height 57
type input "20"
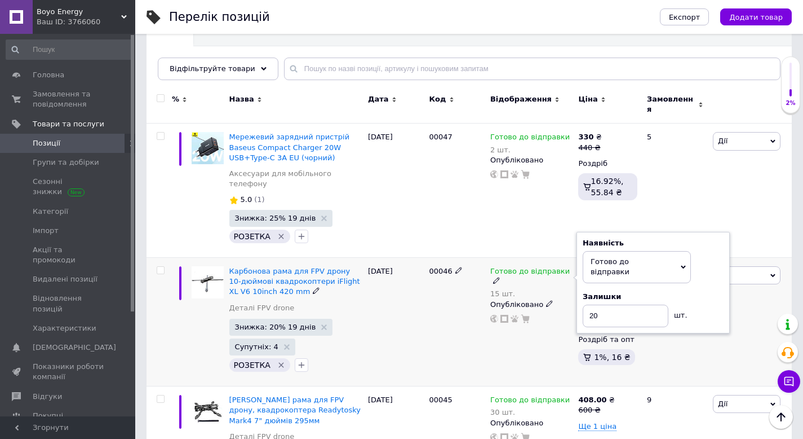
click at [511, 324] on div "Готово до відправки 15 шт. Наявність [PERSON_NAME] до відправки В наявності Нем…" at bounding box center [532, 322] width 88 height 129
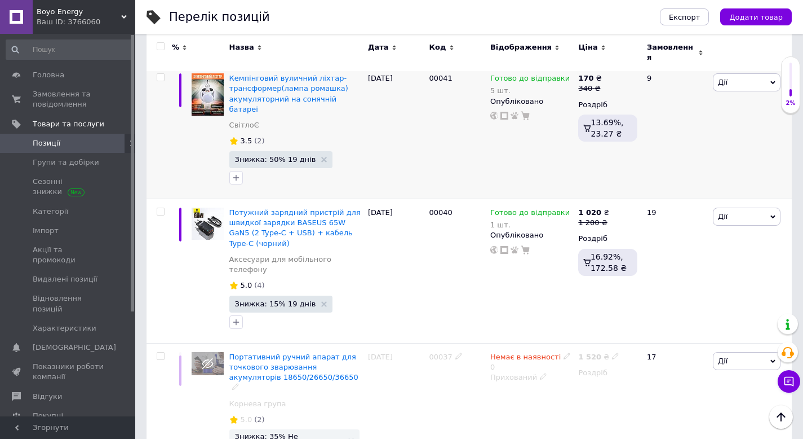
scroll to position [929, 0]
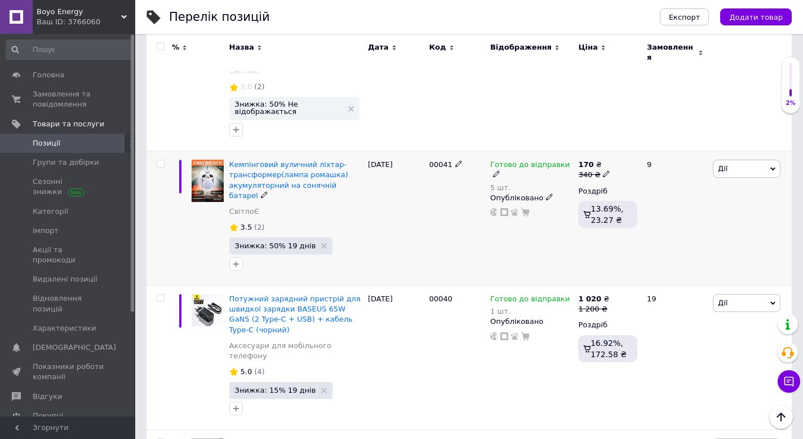
click at [606, 171] on use at bounding box center [606, 174] width 6 height 6
click at [635, 145] on input "340" at bounding box center [662, 156] width 86 height 23
type input "320"
click at [500, 217] on div "Готово до відправки 5 шт. Опубліковано" at bounding box center [532, 218] width 88 height 134
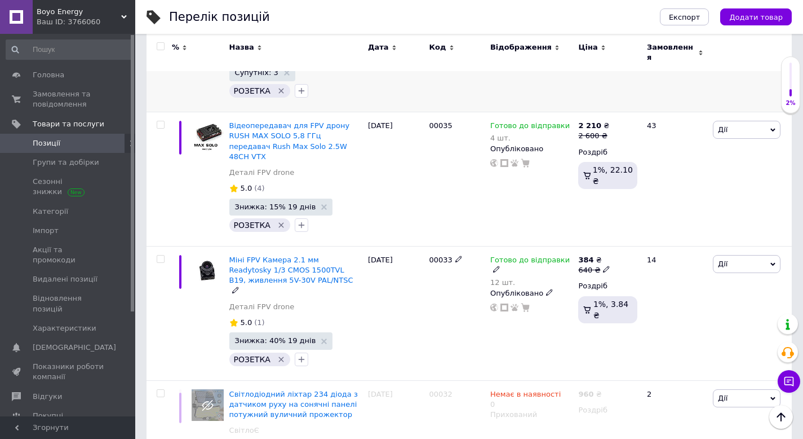
scroll to position [1531, 0]
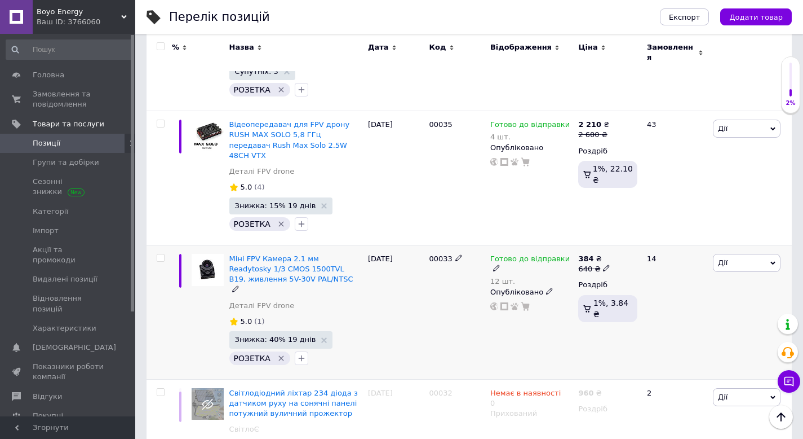
click at [520, 277] on div "12 шт." at bounding box center [531, 281] width 82 height 8
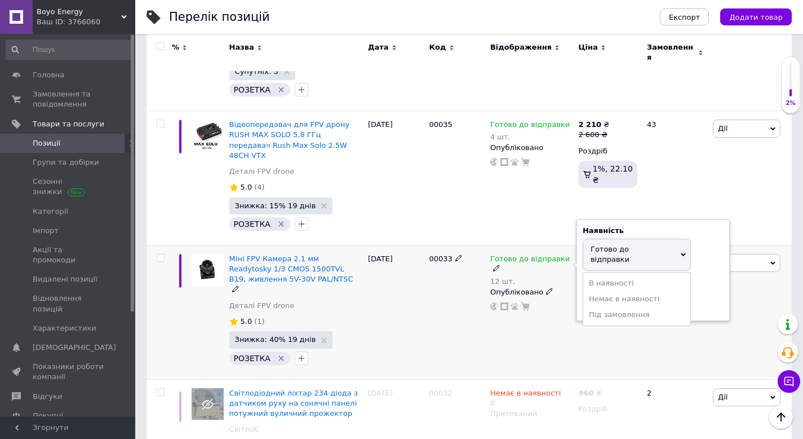
click at [697, 279] on div "Залишки 12 шт." at bounding box center [653, 297] width 141 height 36
drag, startPoint x: 609, startPoint y: 237, endPoint x: 595, endPoint y: 233, distance: 14.5
click at [595, 292] on input "12" at bounding box center [626, 303] width 86 height 23
type input "15"
click at [551, 266] on div "Готово до відправки 12 шт. Наявність [PERSON_NAME] до відправки В наявності Нем…" at bounding box center [532, 312] width 88 height 134
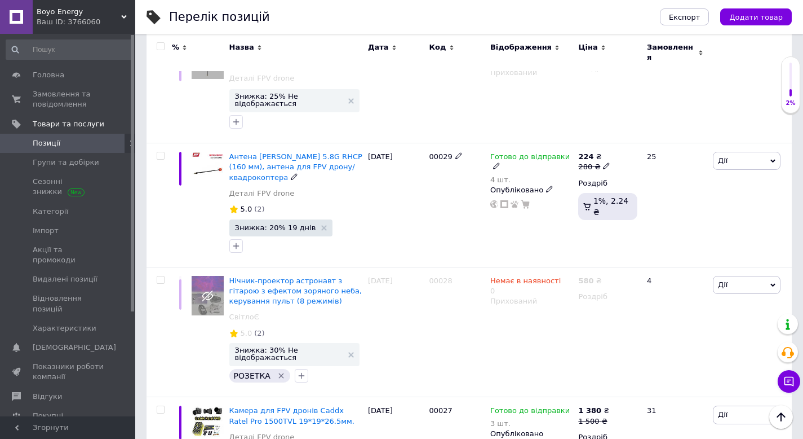
scroll to position [1793, 0]
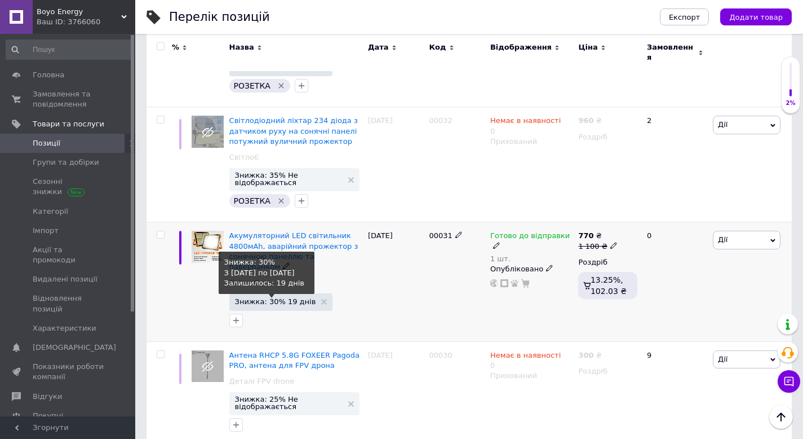
click at [254, 298] on span "Знижка: 30% 19 днів" at bounding box center [275, 301] width 81 height 7
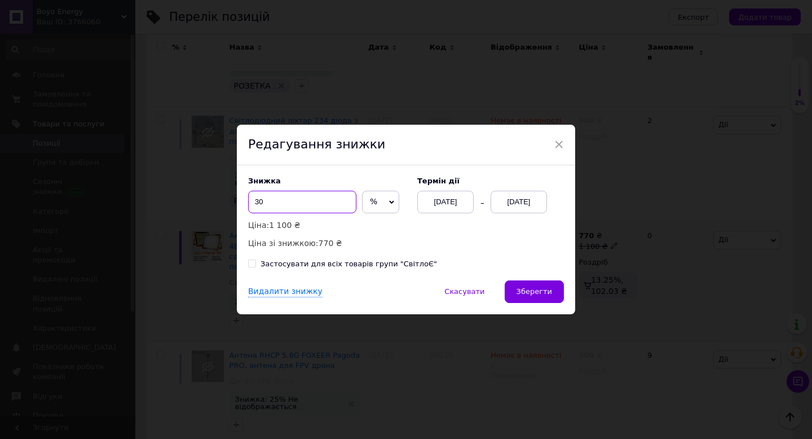
drag, startPoint x: 264, startPoint y: 201, endPoint x: 257, endPoint y: 201, distance: 6.8
click at [257, 201] on input "30" at bounding box center [302, 202] width 108 height 23
drag, startPoint x: 267, startPoint y: 203, endPoint x: 258, endPoint y: 201, distance: 9.8
click at [258, 201] on input "35" at bounding box center [302, 202] width 108 height 23
click at [259, 200] on input "36" at bounding box center [302, 202] width 108 height 23
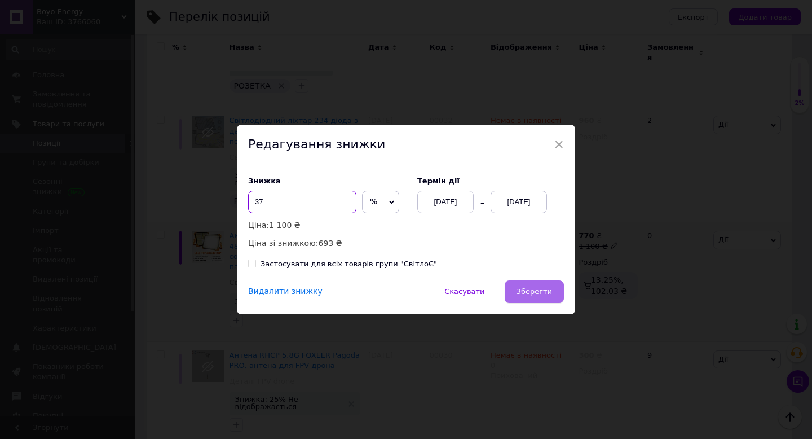
type input "37"
click at [537, 291] on span "Зберегти" at bounding box center [534, 291] width 36 height 8
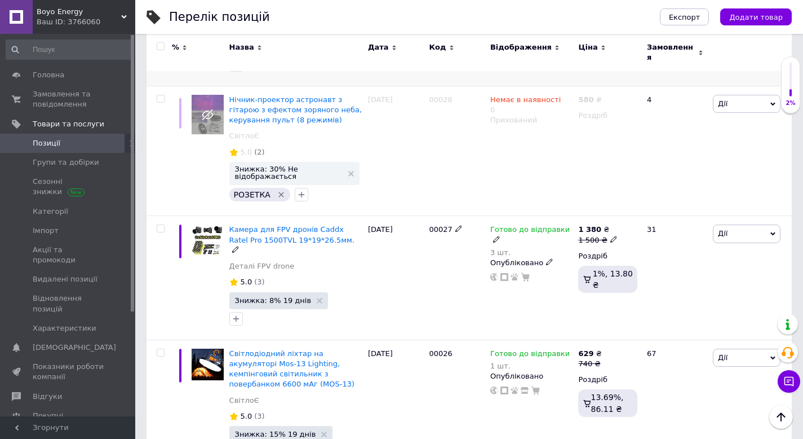
scroll to position [2278, 0]
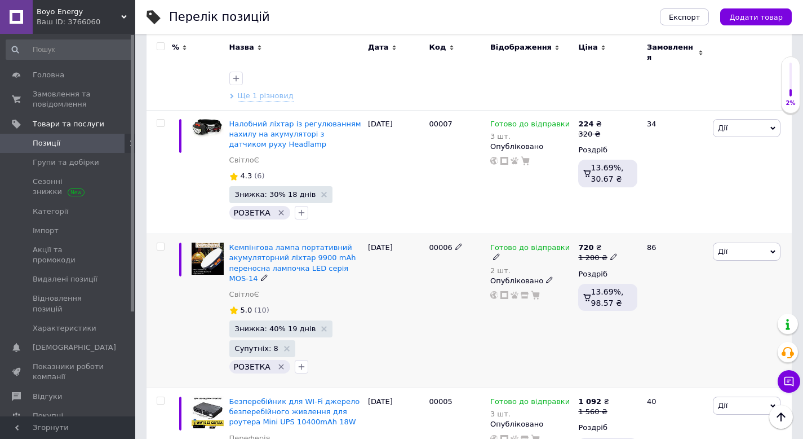
scroll to position [1752, 0]
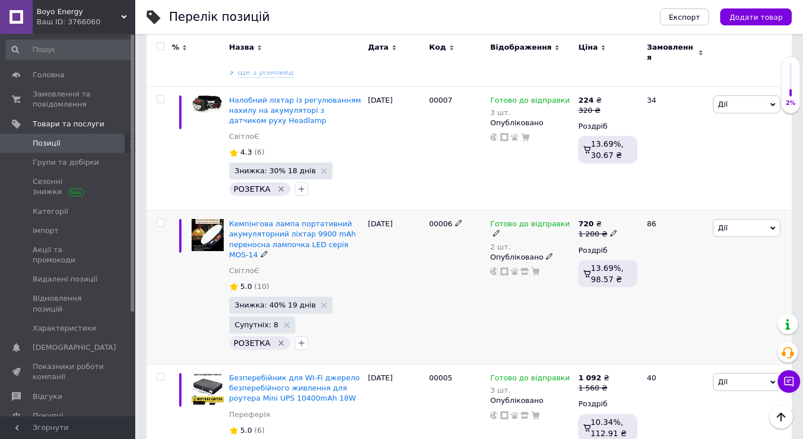
click at [265, 301] on span "Знижка: 40% 19 днів" at bounding box center [275, 304] width 81 height 7
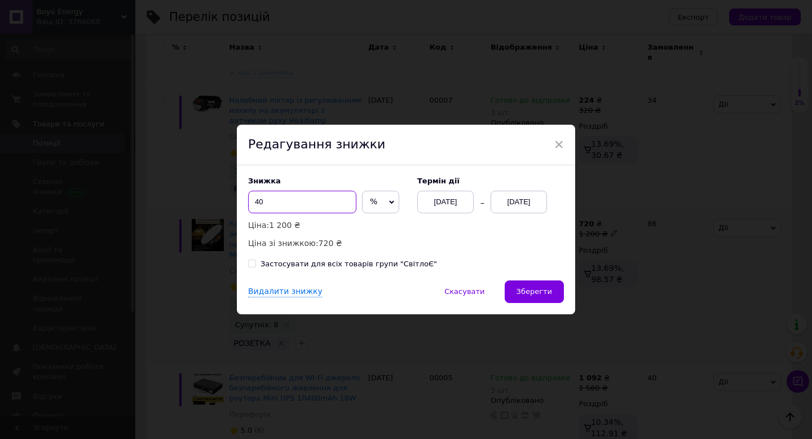
click at [251, 201] on input "40" at bounding box center [302, 202] width 108 height 23
type input "39"
click at [519, 297] on button "Зберегти" at bounding box center [533, 291] width 59 height 23
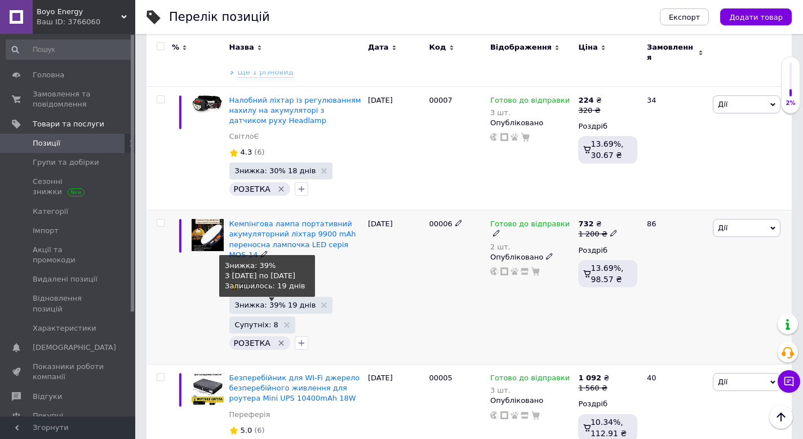
click at [267, 301] on span "Знижка: 39% 19 днів" at bounding box center [275, 304] width 81 height 7
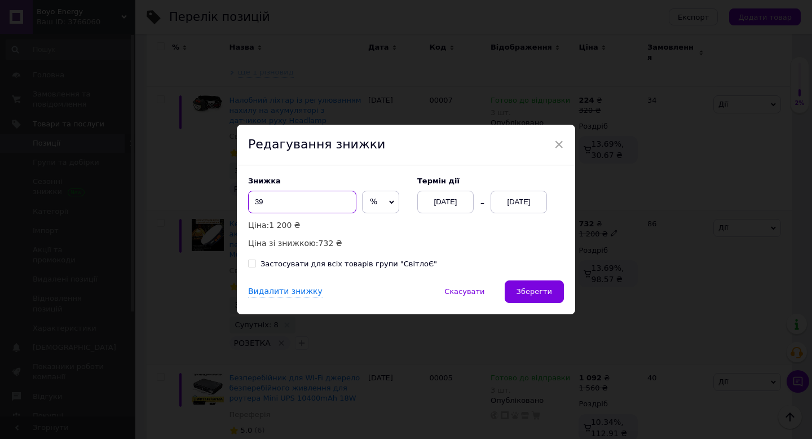
drag, startPoint x: 271, startPoint y: 205, endPoint x: 258, endPoint y: 201, distance: 13.7
click at [258, 201] on input "39" at bounding box center [302, 202] width 108 height 23
type input "38"
click at [541, 284] on button "Зберегти" at bounding box center [533, 291] width 59 height 23
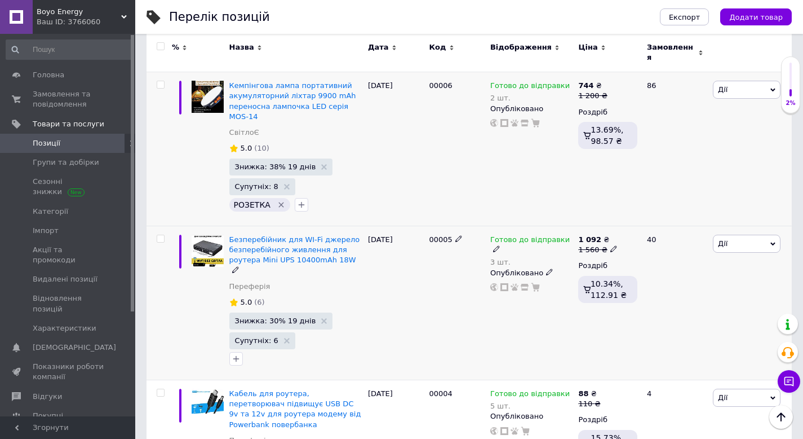
scroll to position [1870, 0]
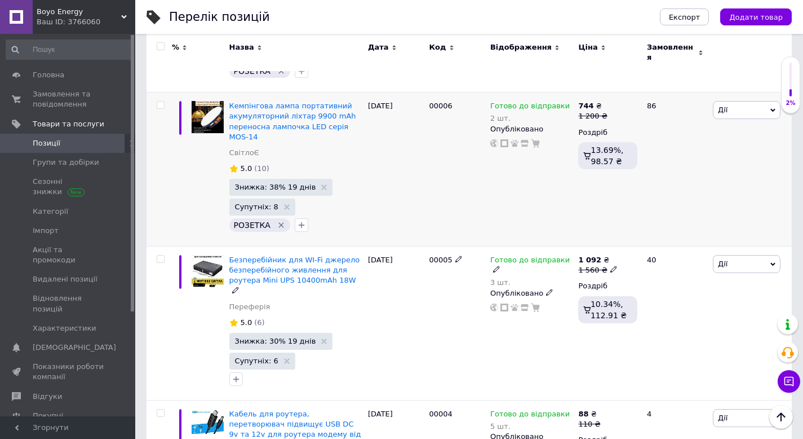
click at [309, 255] on span "Безперебійник для WI-Fi джерело безперебійного живлення для роутера Mini UPS 10…" at bounding box center [294, 269] width 131 height 29
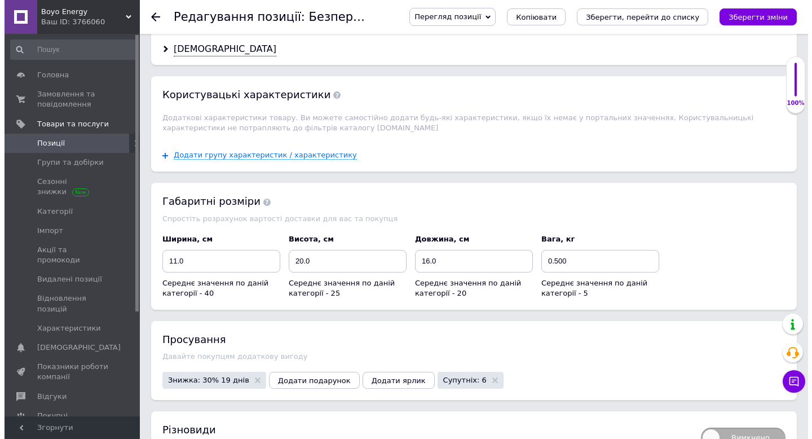
scroll to position [1419, 0]
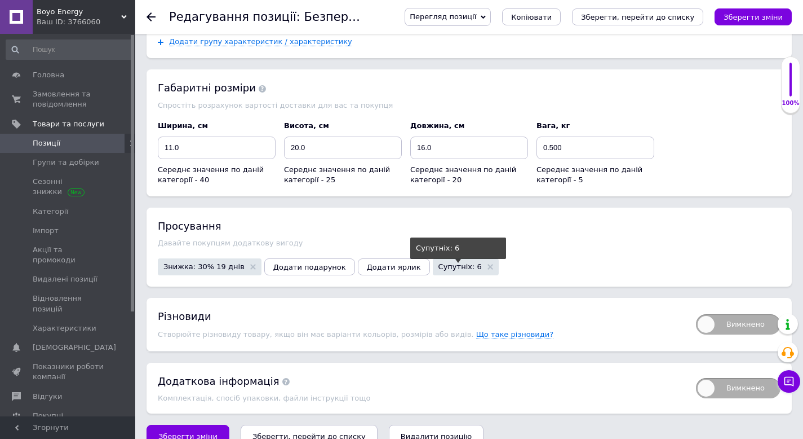
click at [441, 263] on span "Супутніх: 6" at bounding box center [460, 266] width 43 height 7
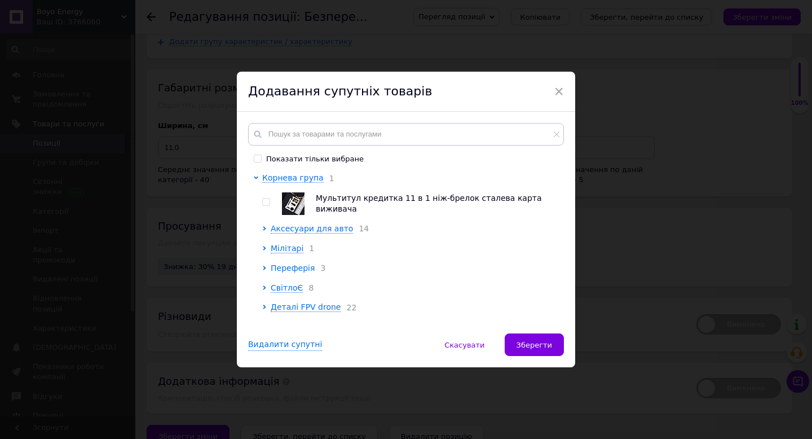
click at [283, 271] on span "Переферія" at bounding box center [293, 267] width 44 height 9
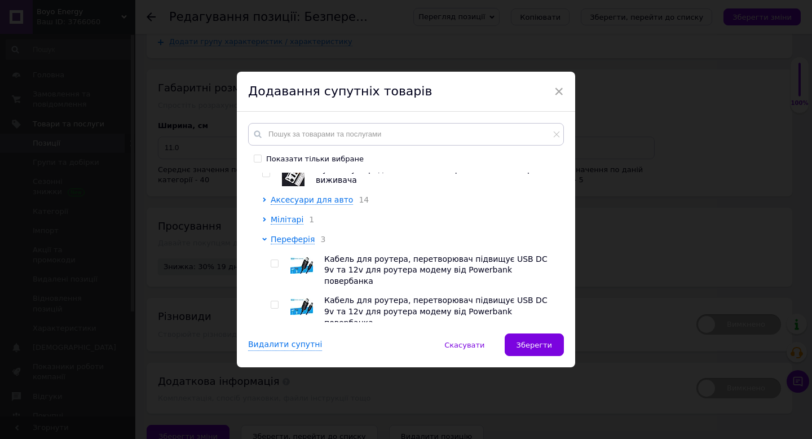
click at [274, 267] on input "checkbox" at bounding box center [274, 263] width 7 height 7
checkbox input "true"
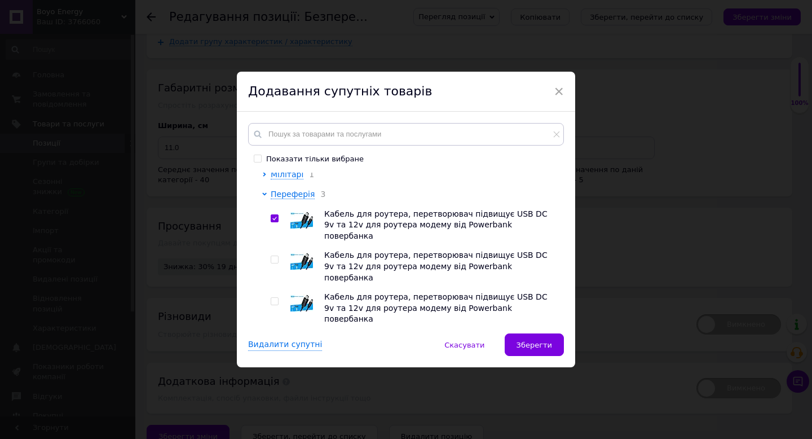
scroll to position [142, 0]
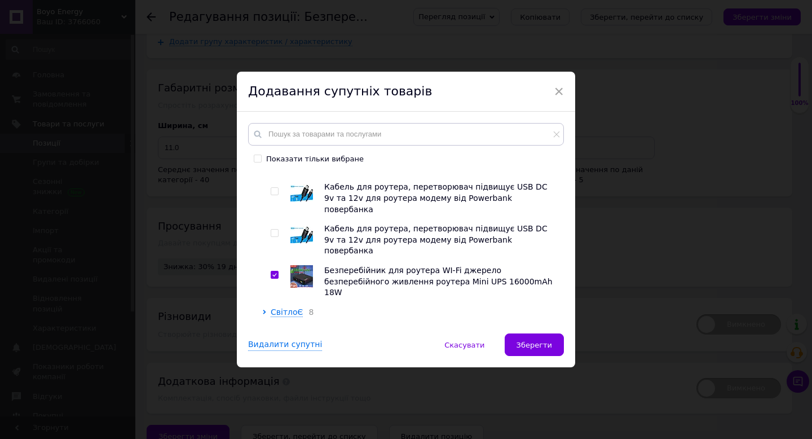
click at [271, 229] on input "checkbox" at bounding box center [274, 232] width 7 height 7
click at [273, 229] on input "checkbox" at bounding box center [274, 232] width 7 height 7
checkbox input "false"
click at [539, 348] on span "Зберегти" at bounding box center [534, 344] width 36 height 8
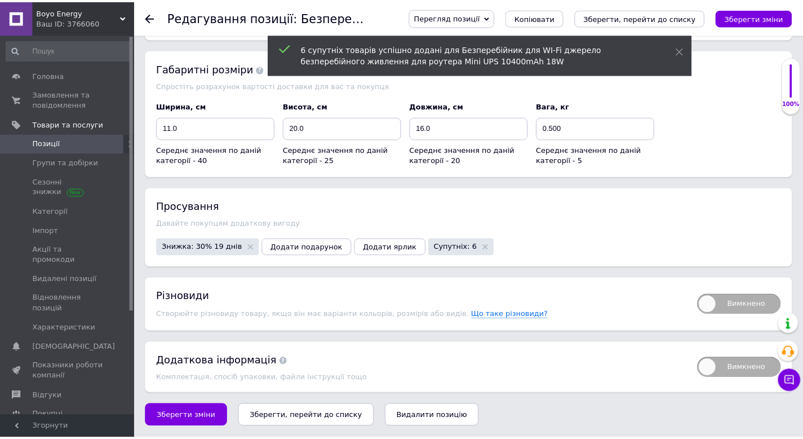
scroll to position [1402, 0]
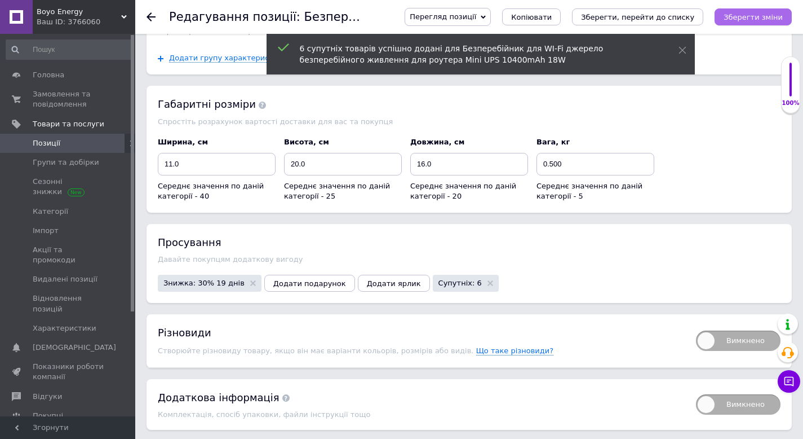
click at [747, 13] on icon "Зберегти зміни" at bounding box center [753, 17] width 59 height 8
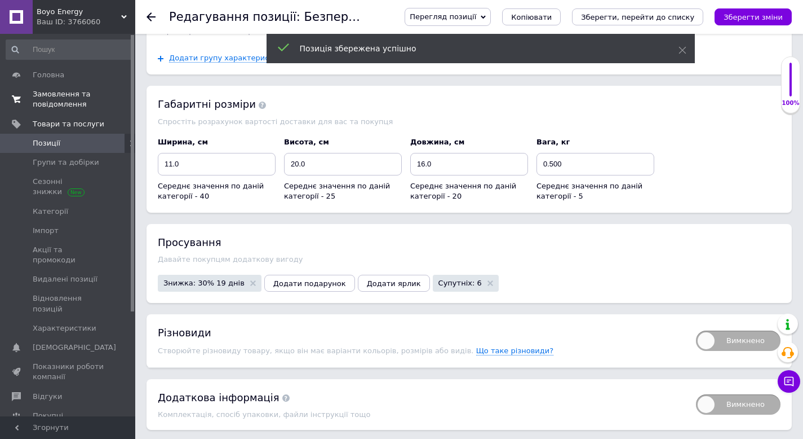
click at [77, 98] on span "Замовлення та повідомлення" at bounding box center [69, 99] width 72 height 20
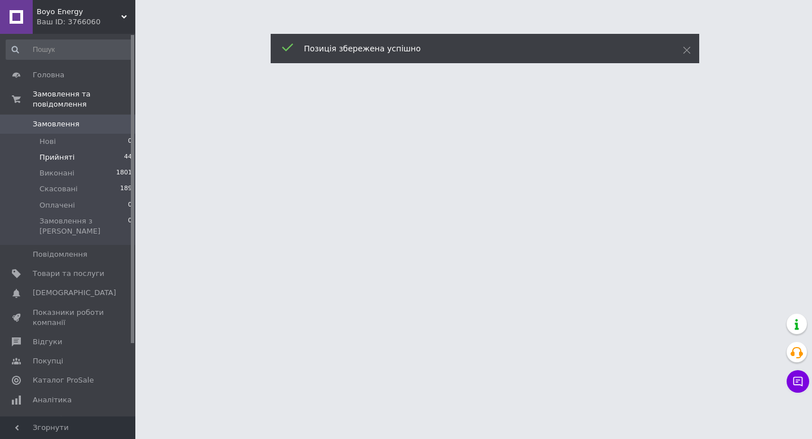
click at [59, 154] on span "Прийняті" at bounding box center [56, 157] width 35 height 10
